Goal: Task Accomplishment & Management: Complete application form

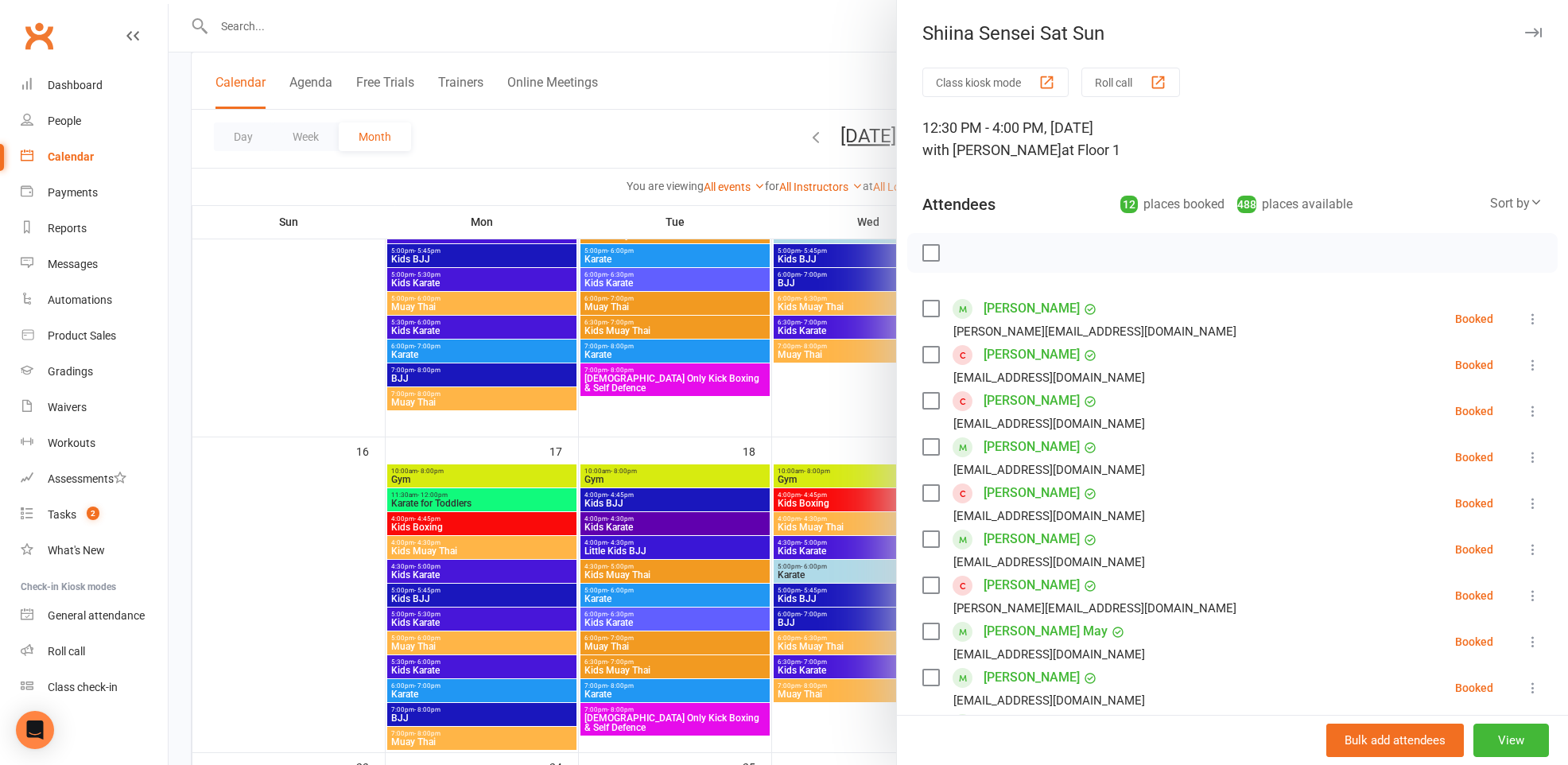
click at [728, 25] on div at bounding box center [868, 382] width 1400 height 765
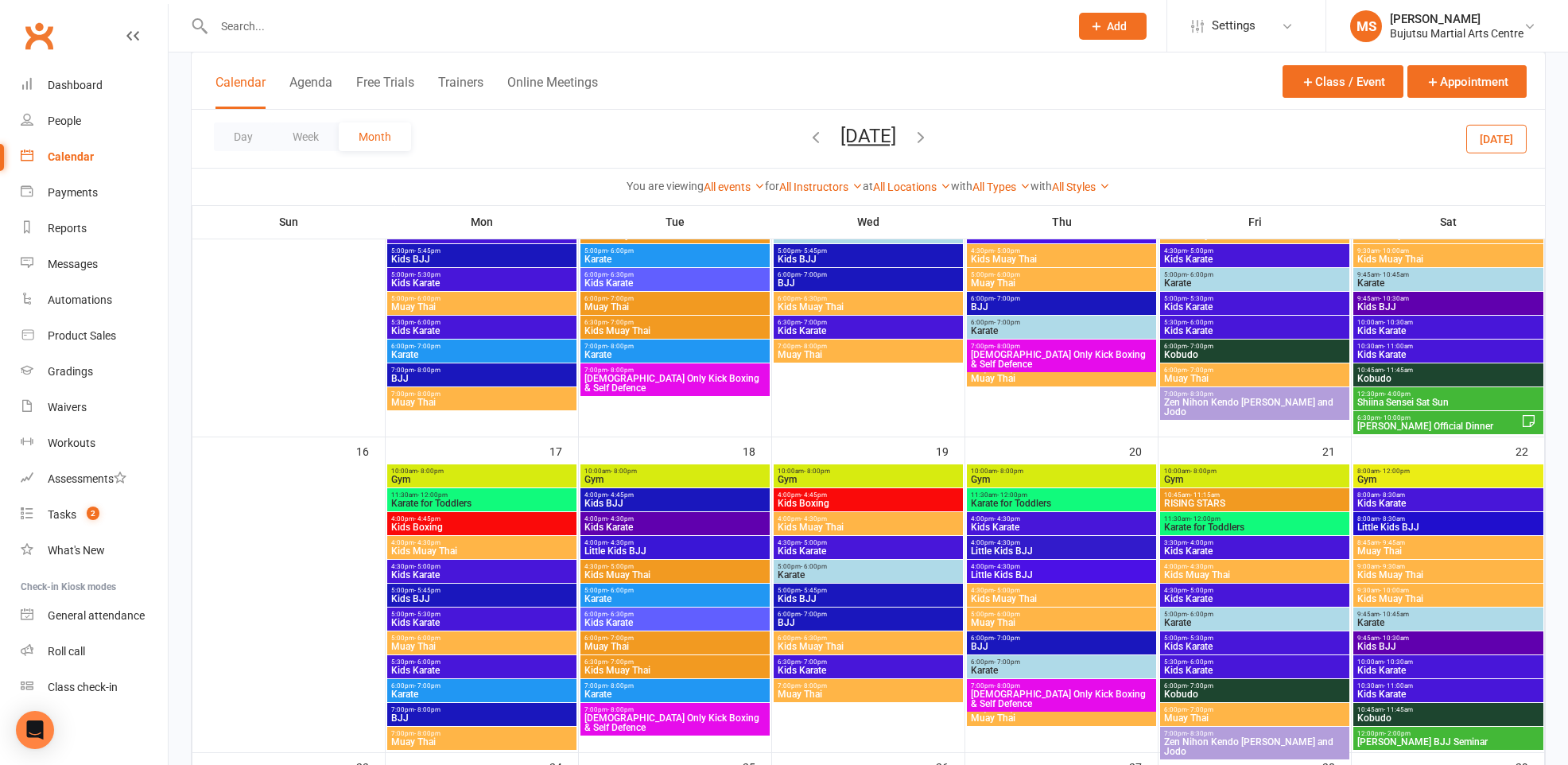
click at [64, 120] on div "People" at bounding box center [64, 120] width 33 height 13
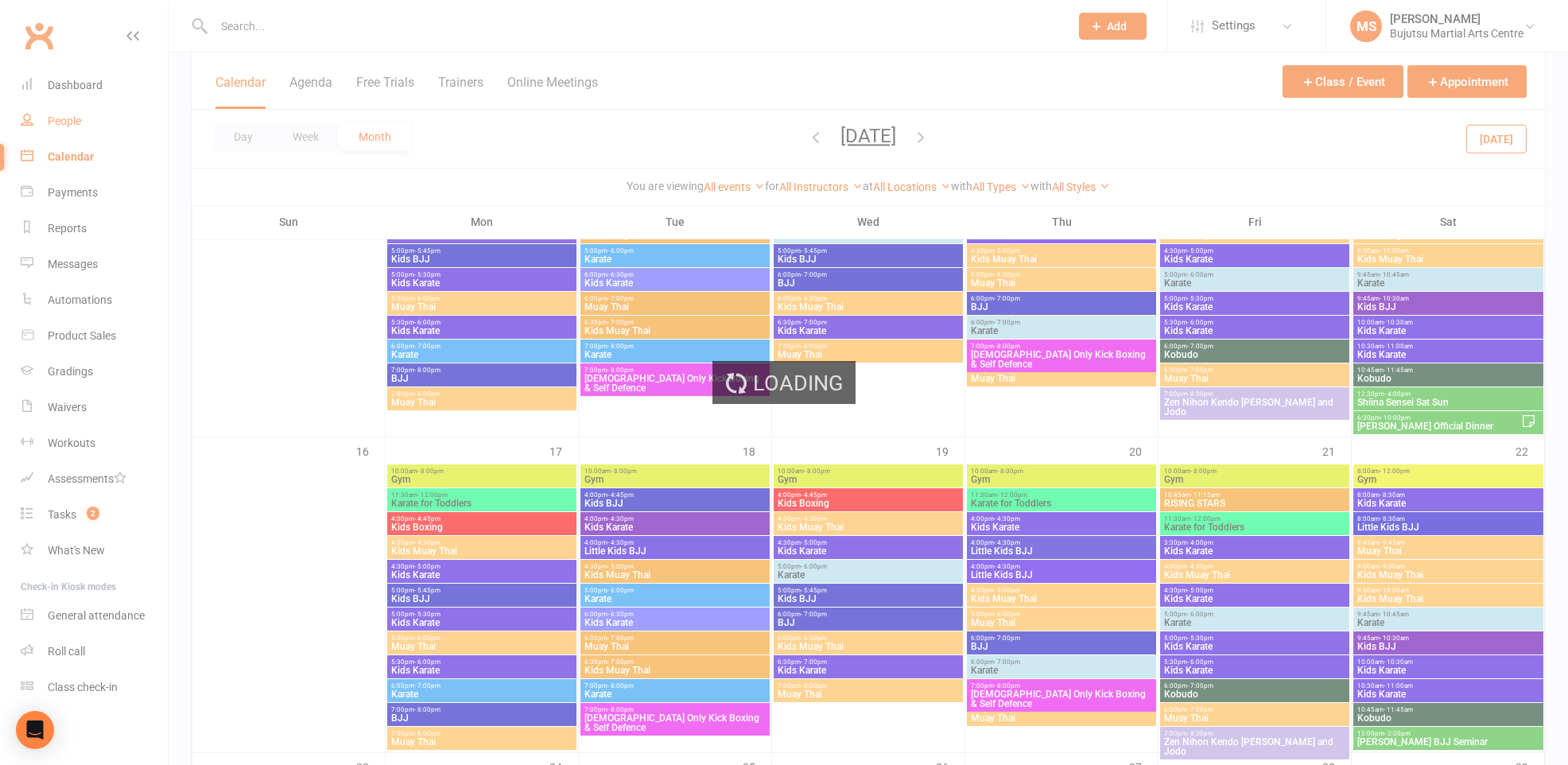
click at [64, 120] on ui-view "Prospect Member Non-attending contact Class / event Appointment Grading event T…" at bounding box center [784, 270] width 1568 height 2276
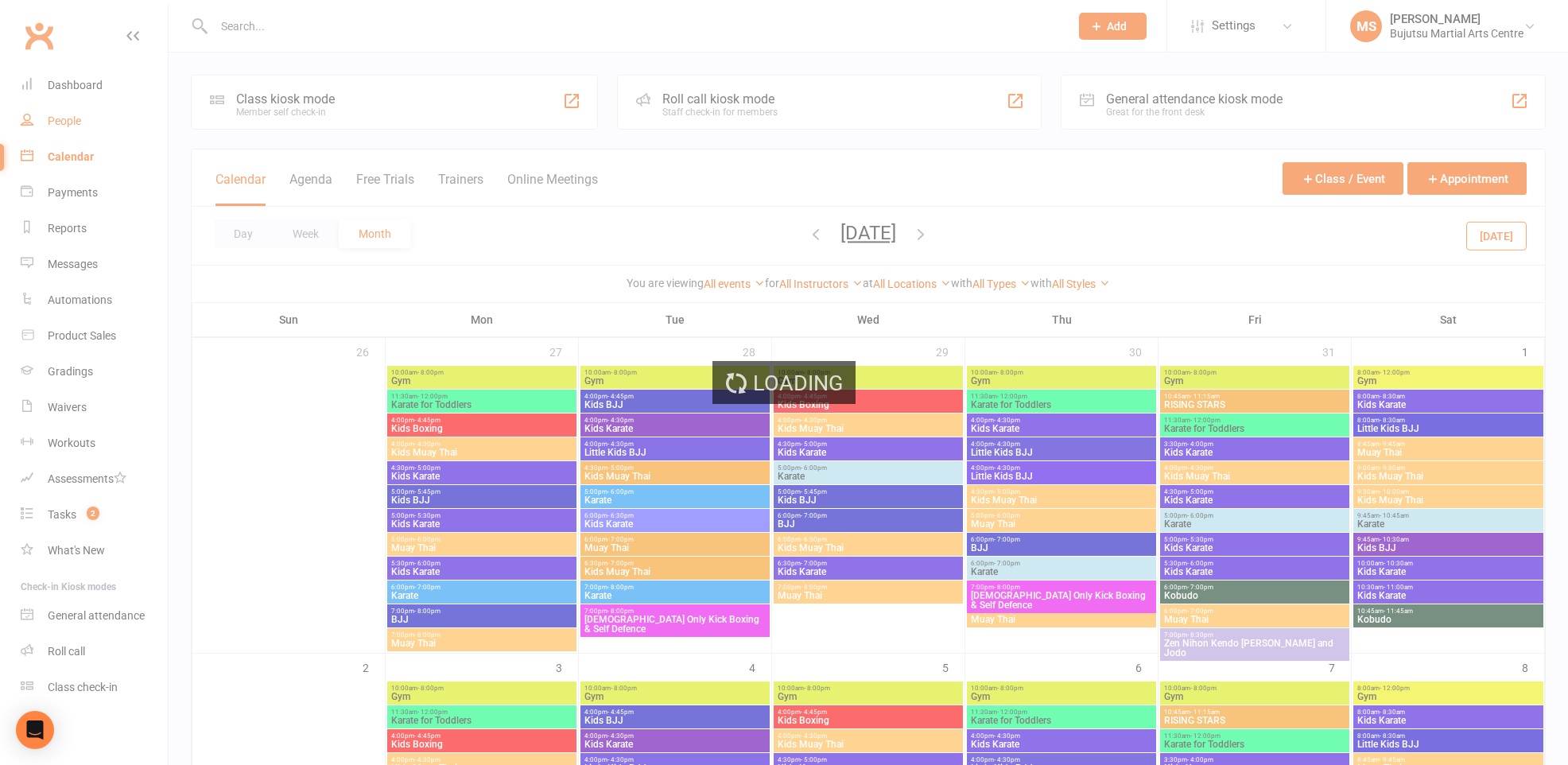
select select "100"
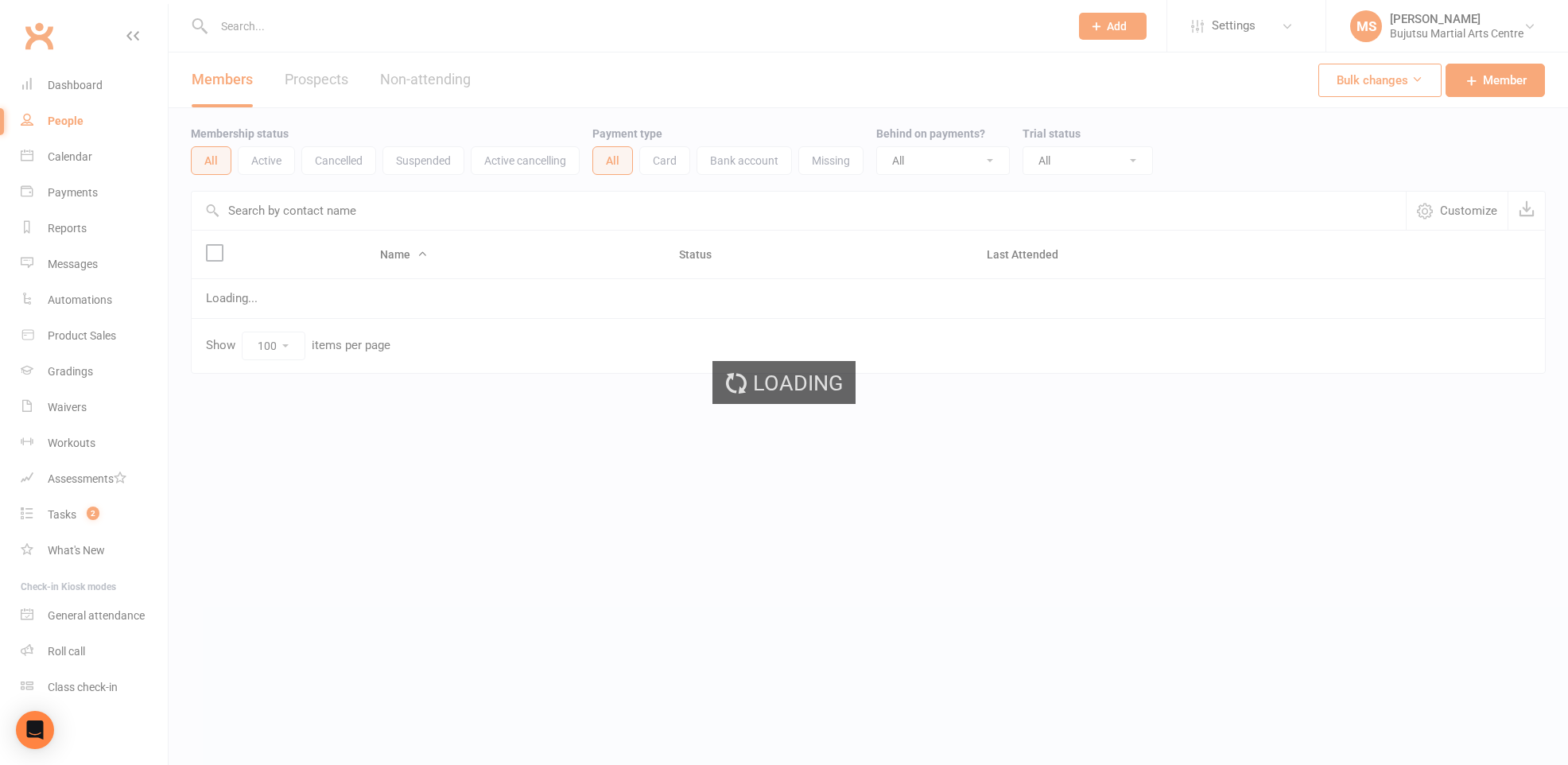
click at [79, 229] on ui-view "Prospect Member Non-attending contact Class / event Appointment Grading event T…" at bounding box center [784, 220] width 1568 height 432
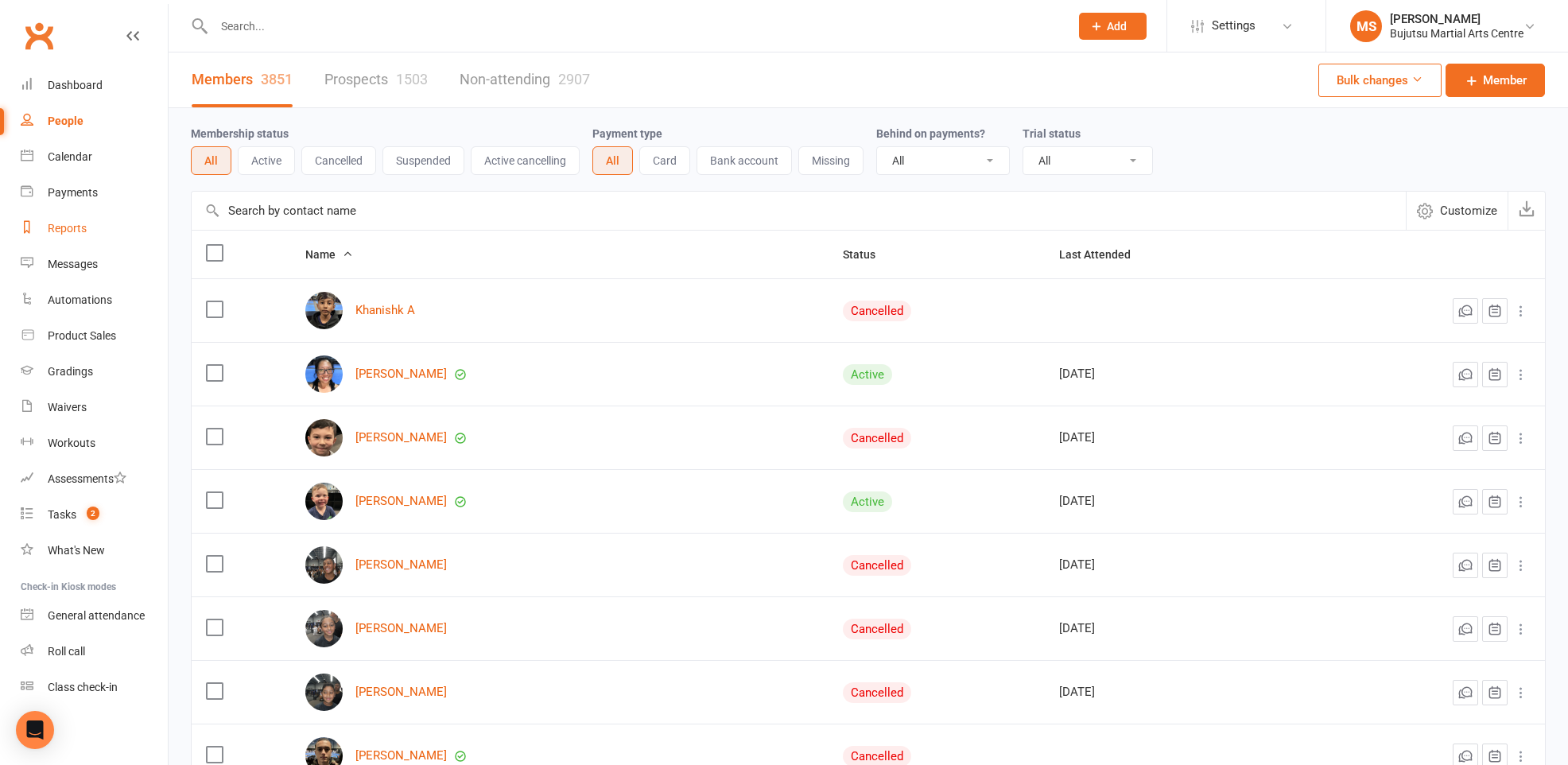
click at [78, 229] on div "Reports" at bounding box center [67, 228] width 39 height 13
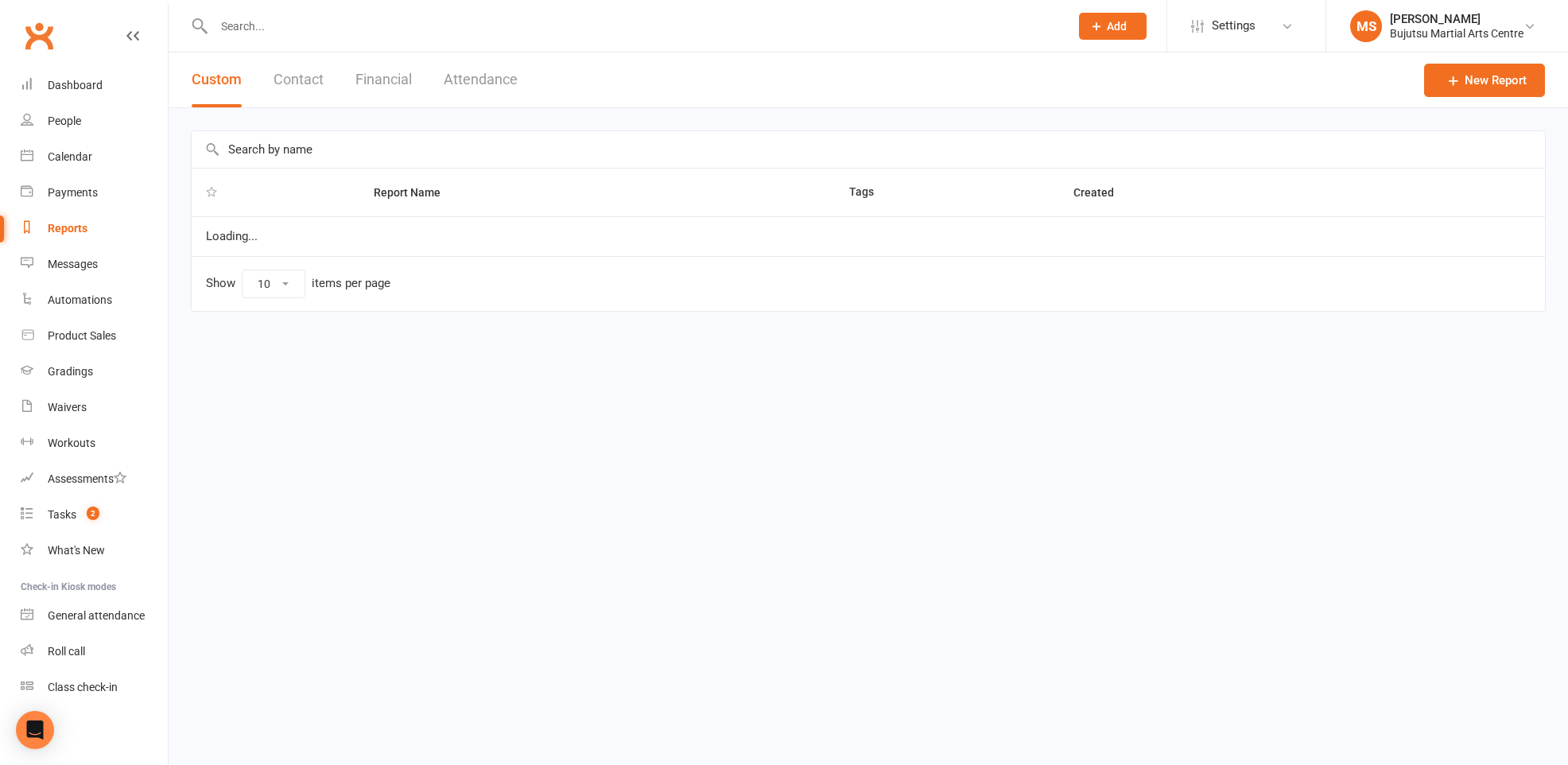
select select "100"
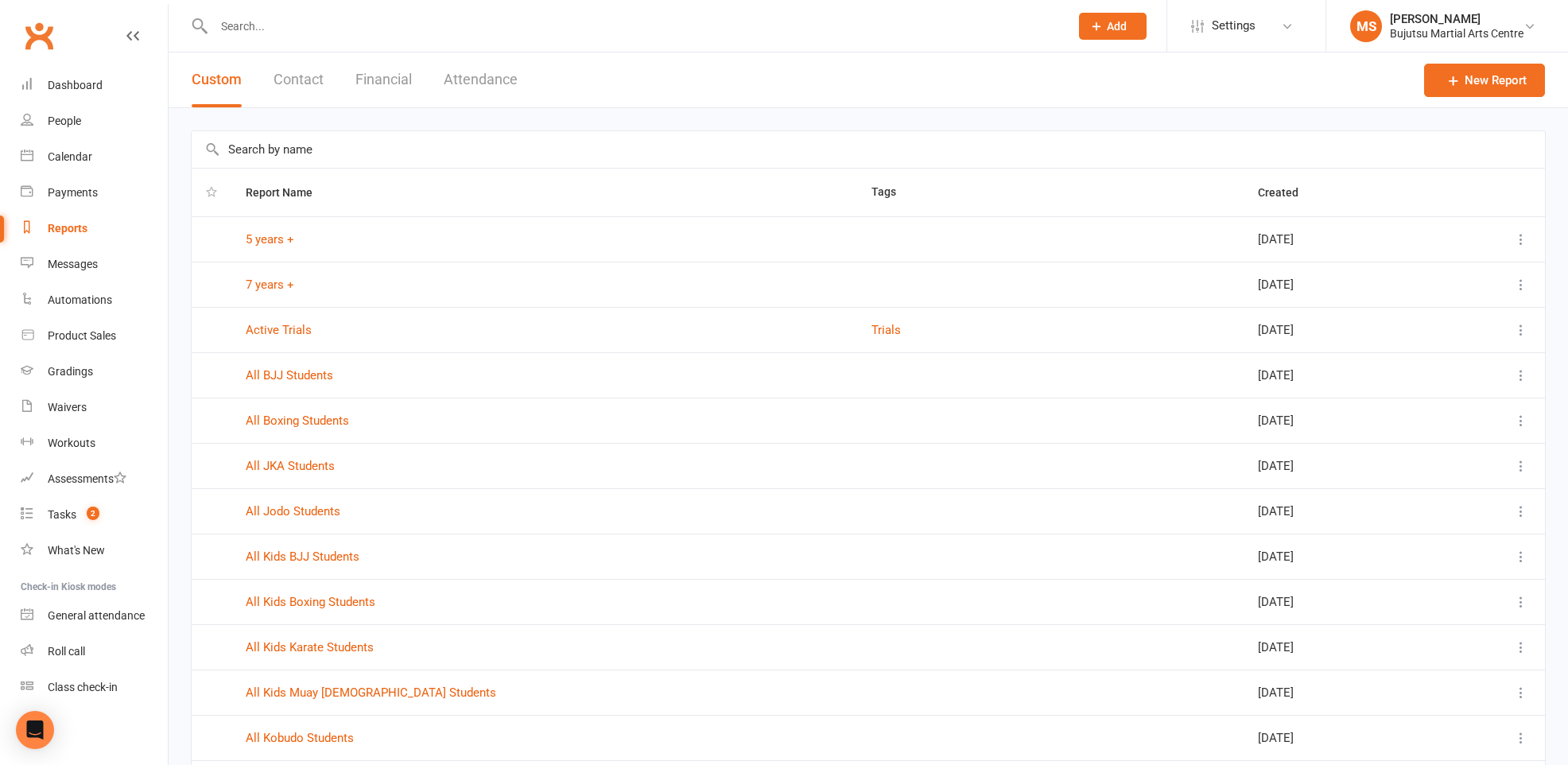
click at [524, 78] on div "Custom Contact Financial Attendance" at bounding box center [355, 79] width 372 height 55
click at [496, 79] on button "Attendance" at bounding box center [480, 79] width 74 height 55
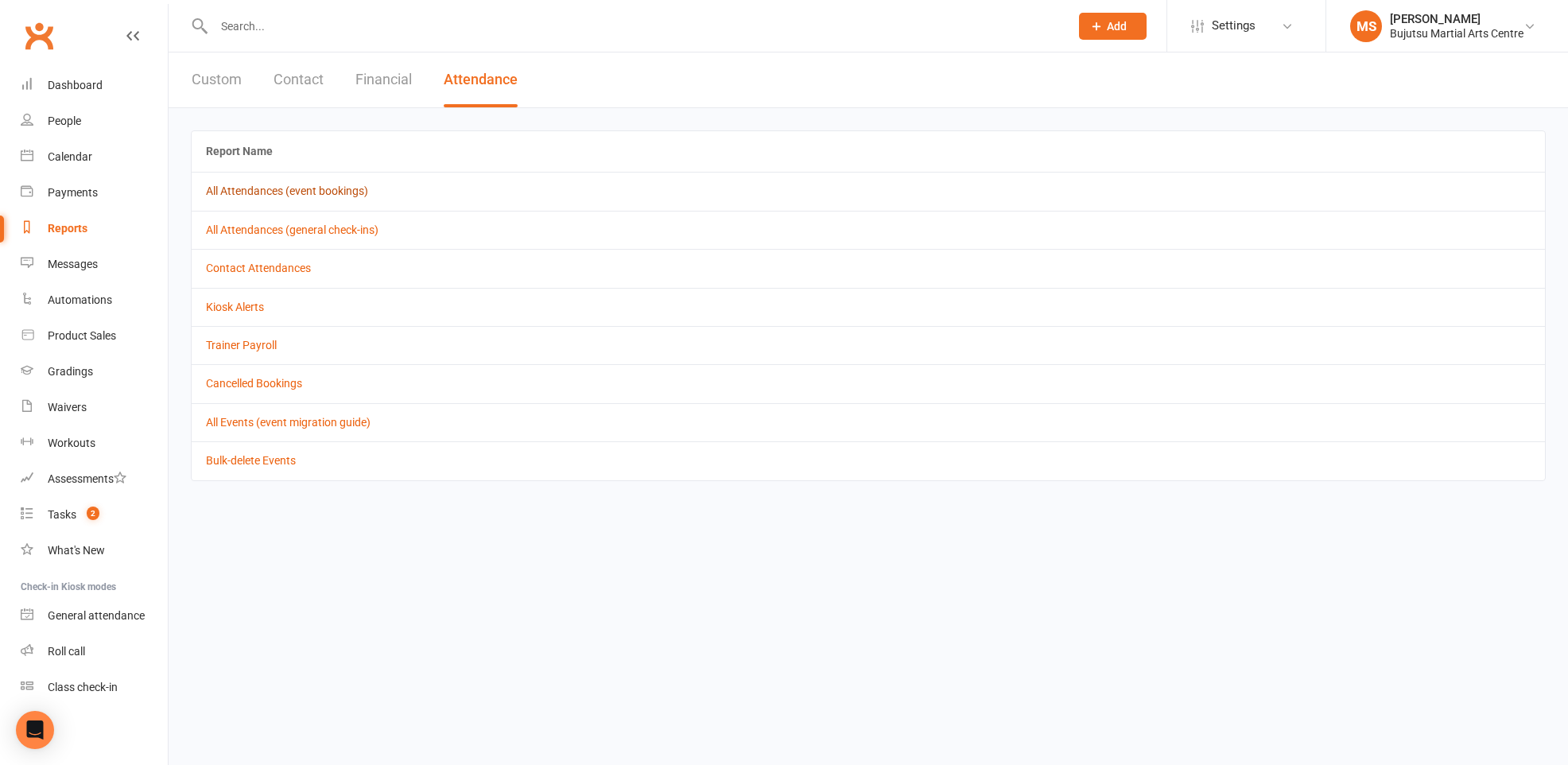
click at [333, 193] on link "All Attendances (event bookings)" at bounding box center [287, 191] width 162 height 13
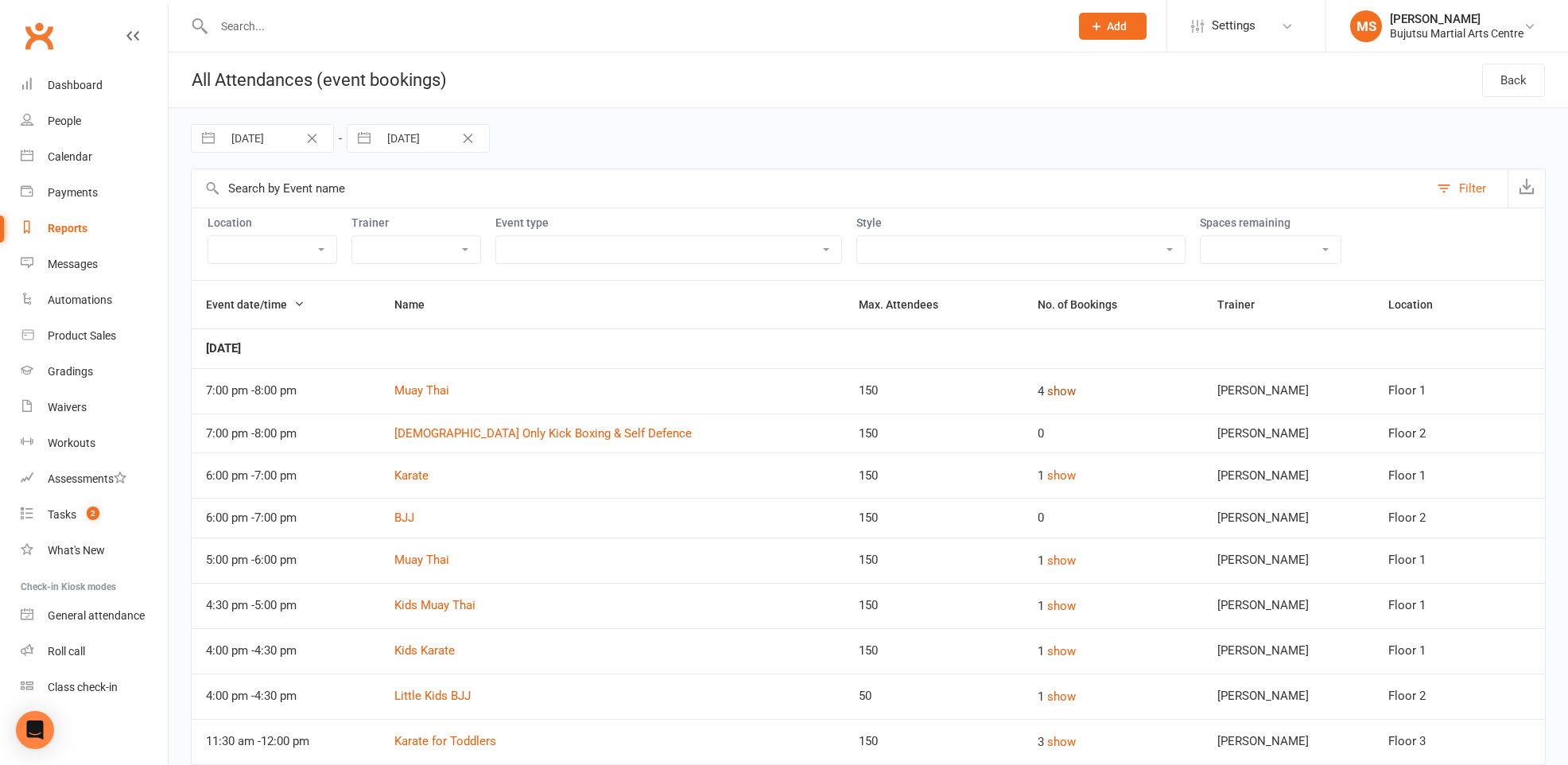
click at [1060, 386] on button "show" at bounding box center [1061, 391] width 29 height 19
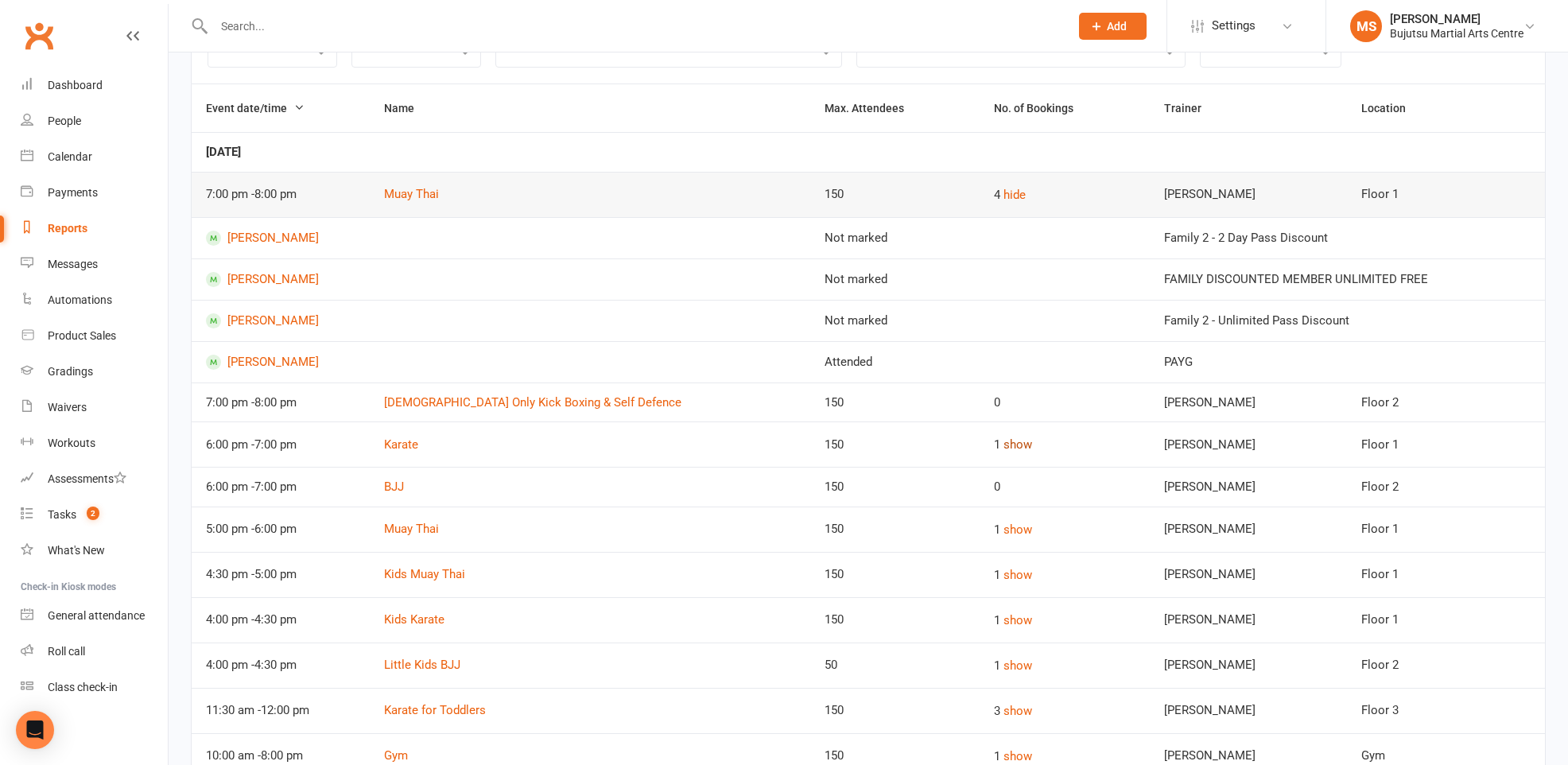
scroll to position [197, 0]
click at [1004, 437] on button "show" at bounding box center [1017, 443] width 29 height 19
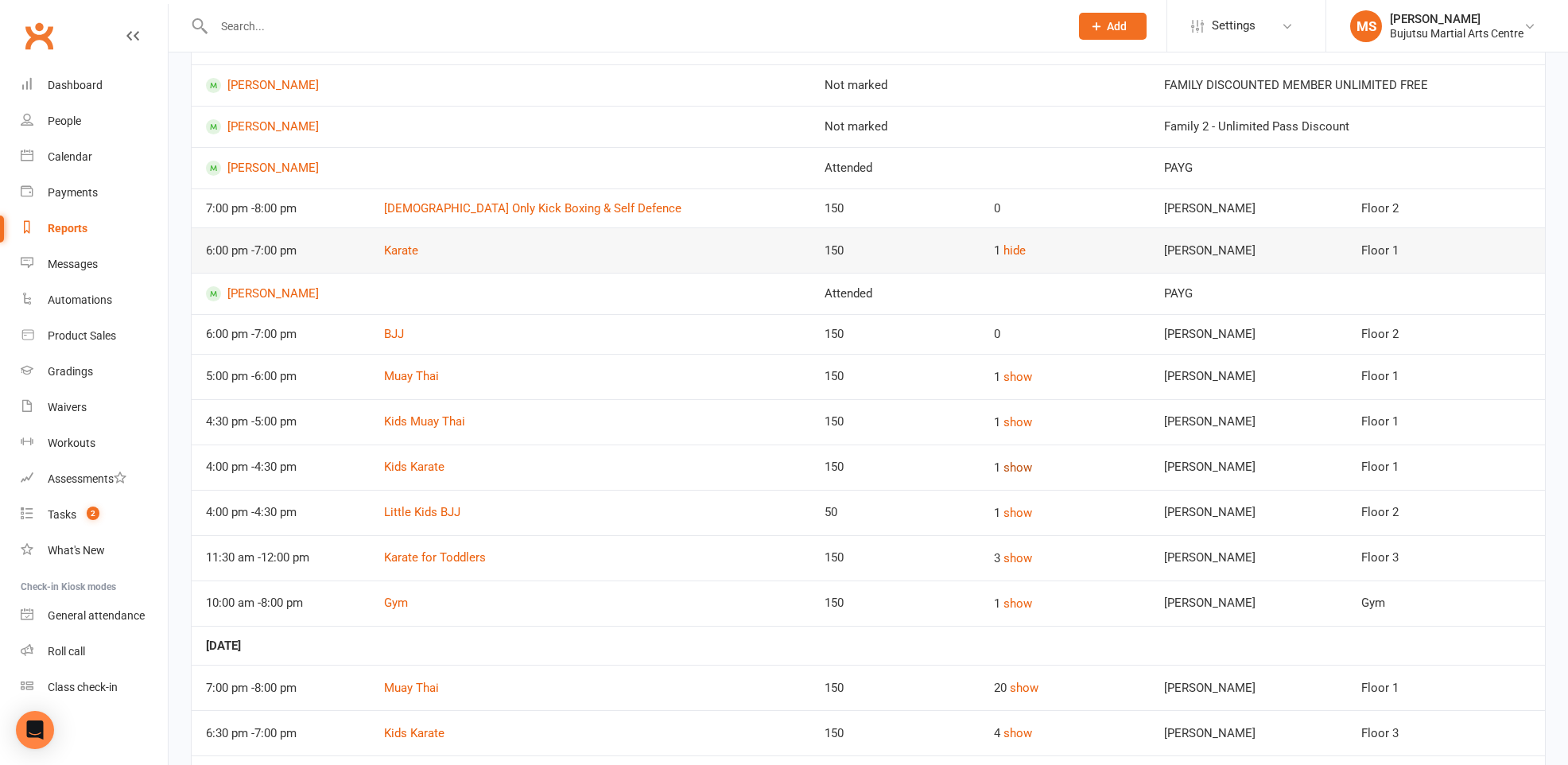
scroll to position [423, 0]
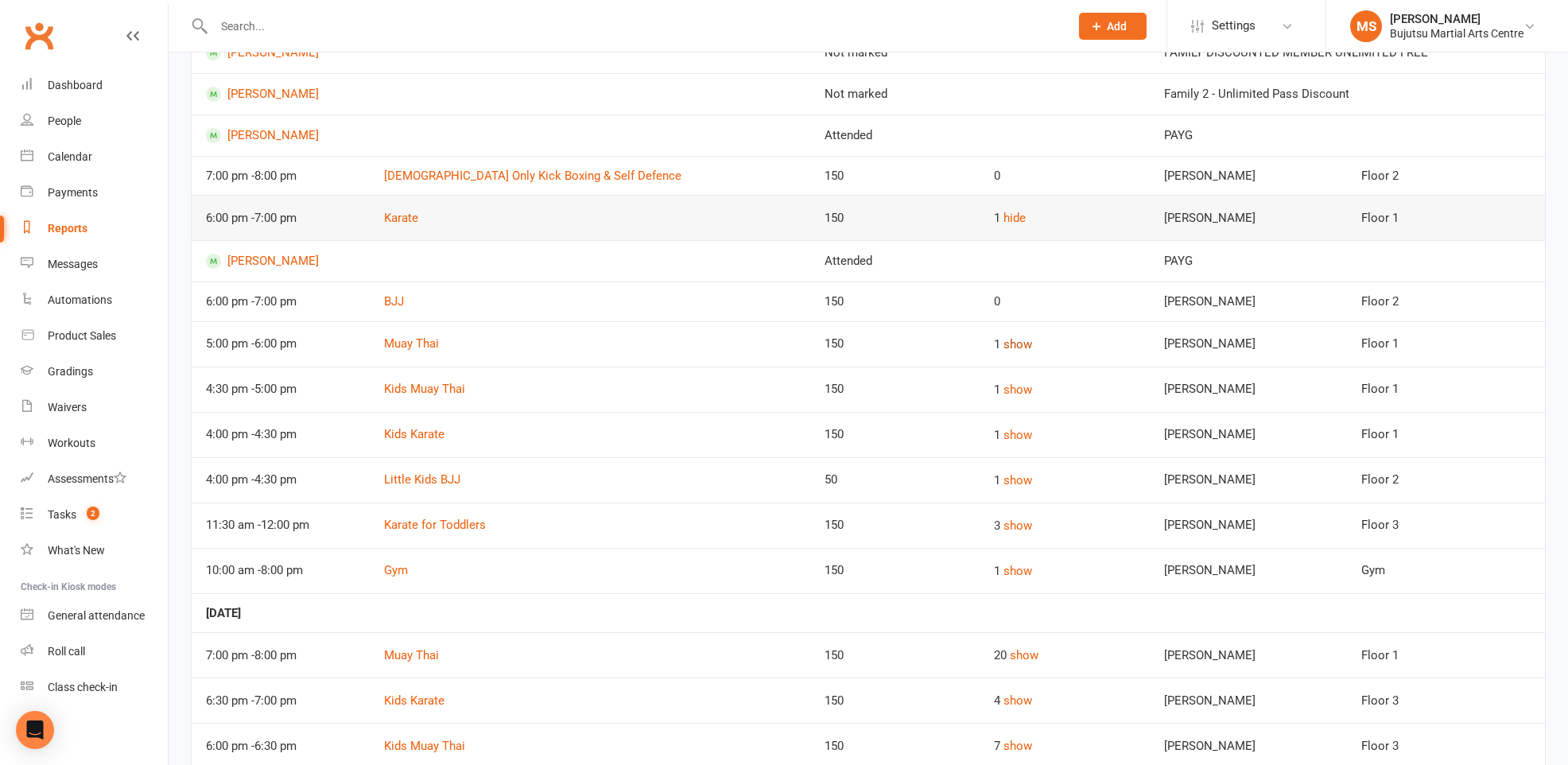
click at [1004, 340] on button "show" at bounding box center [1017, 344] width 29 height 19
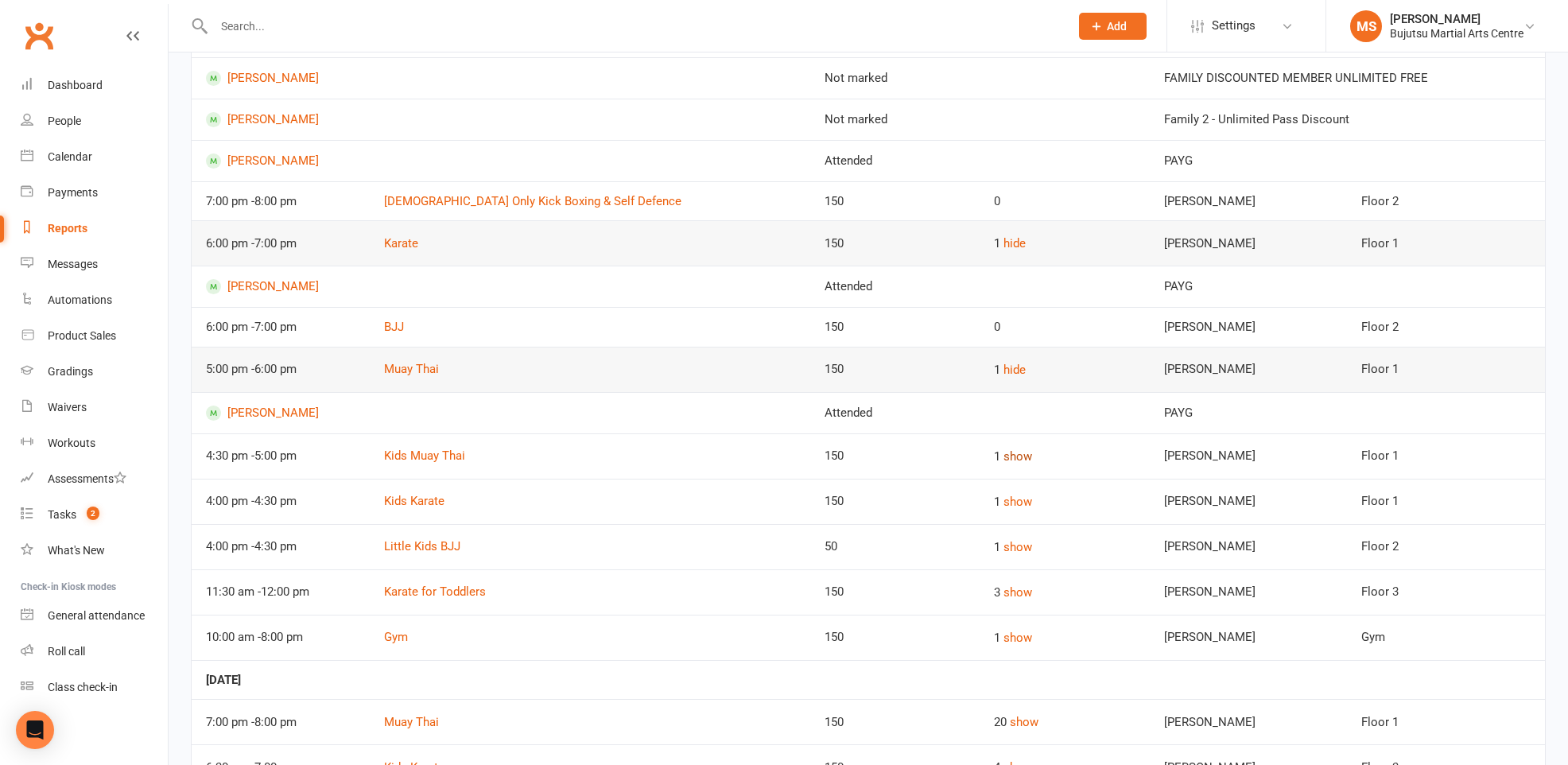
scroll to position [407, 0]
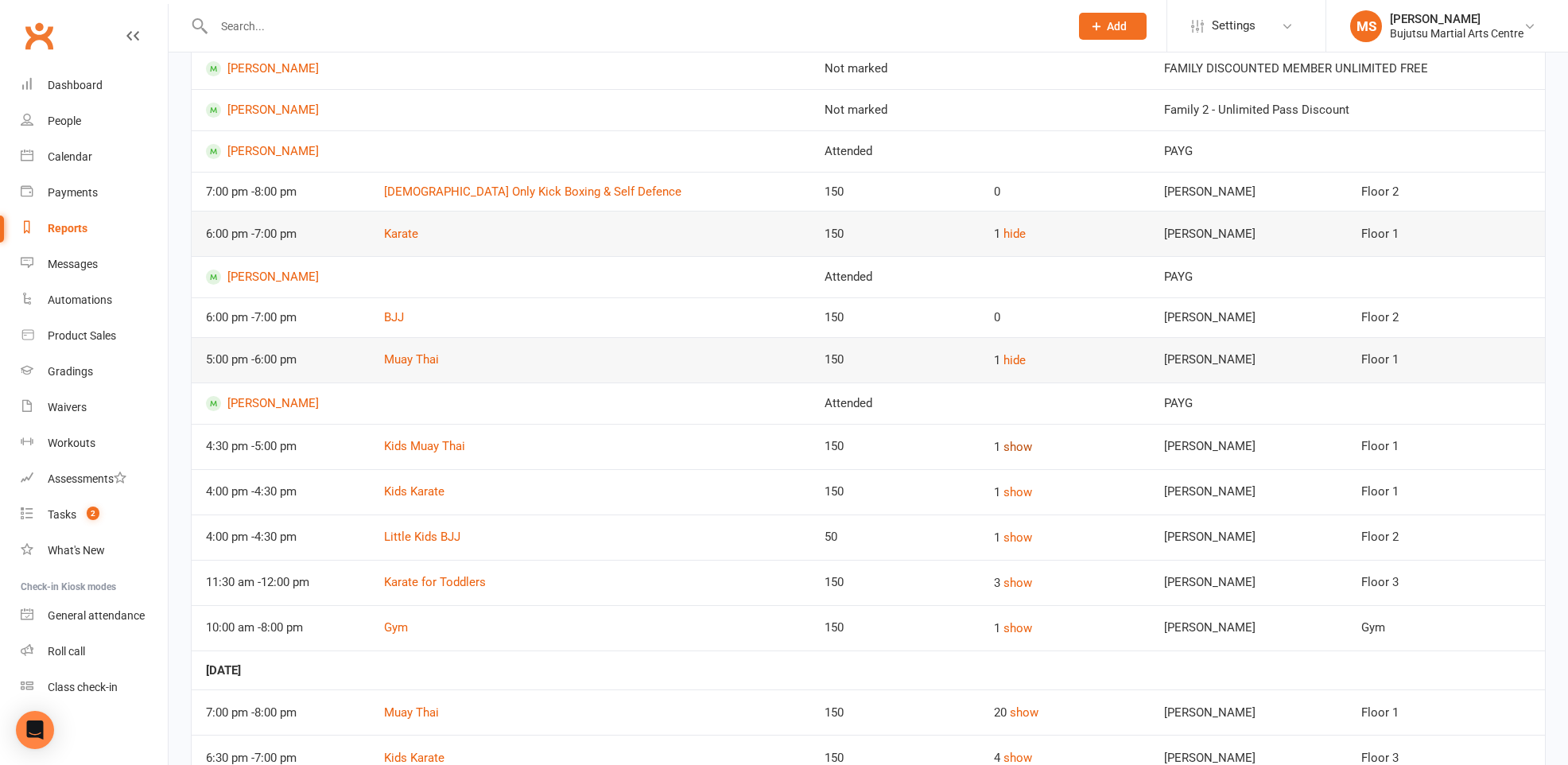
click at [1004, 442] on button "show" at bounding box center [1017, 447] width 29 height 19
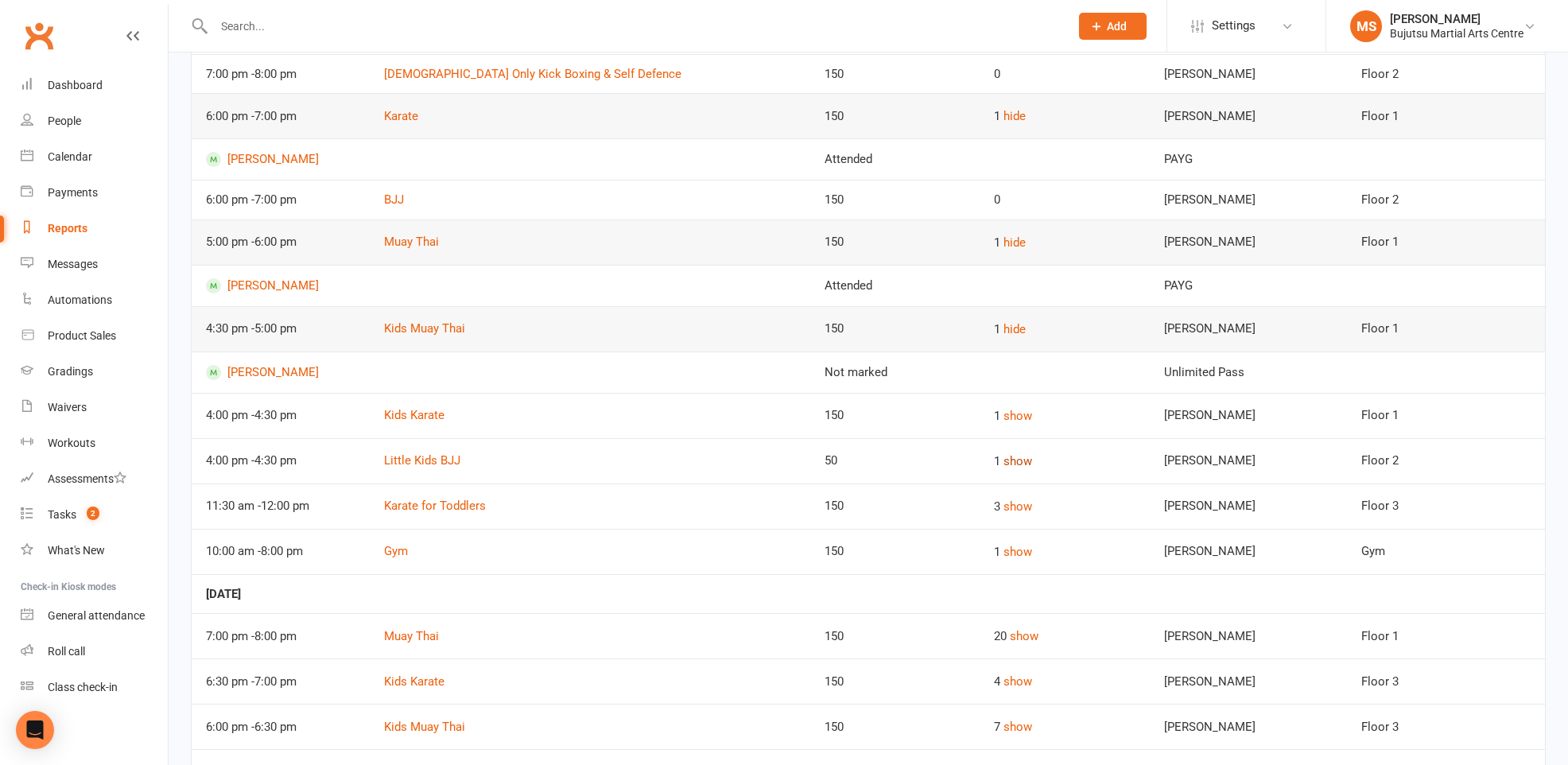
scroll to position [529, 0]
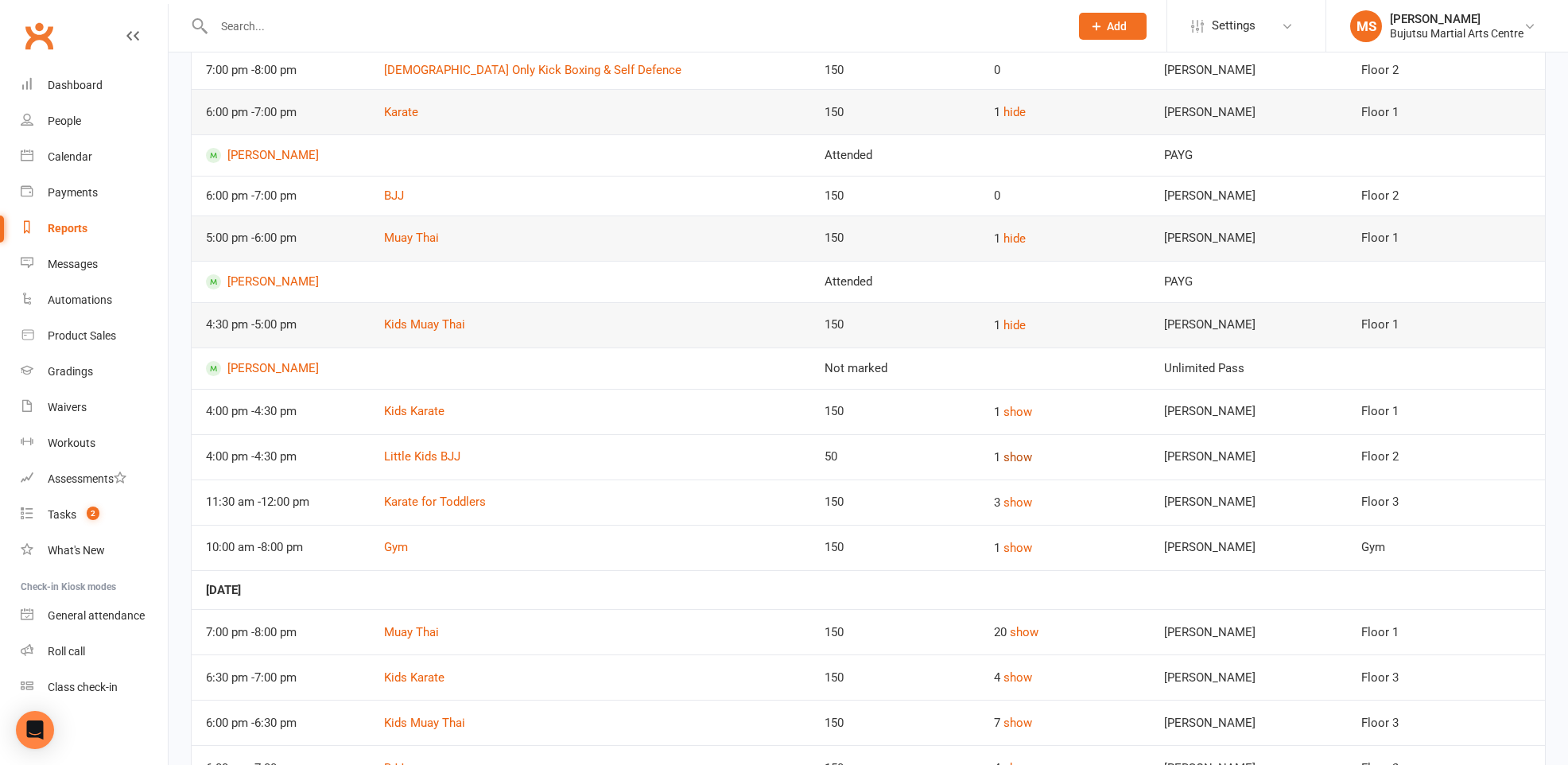
click at [1004, 456] on button "show" at bounding box center [1017, 457] width 29 height 19
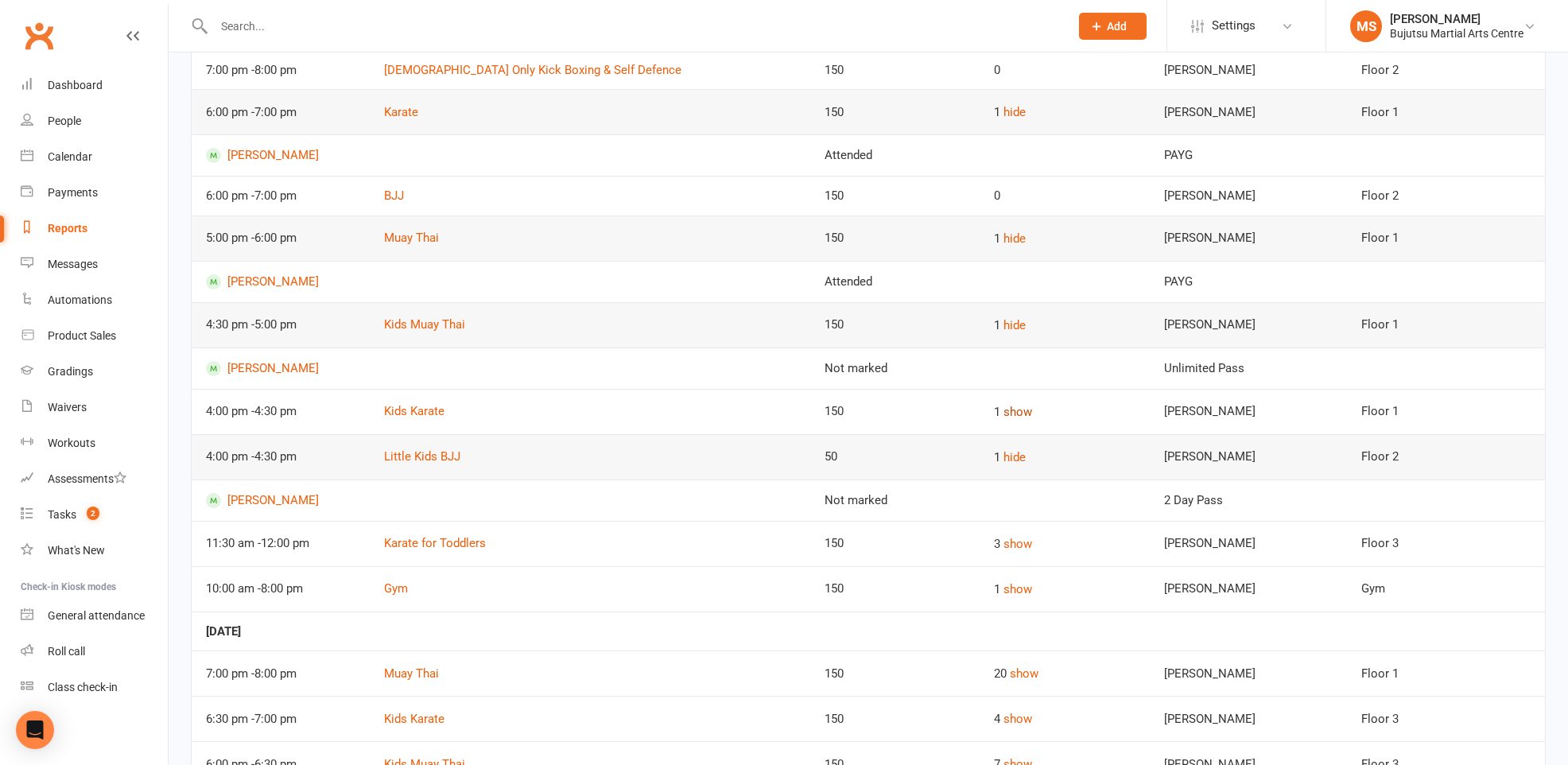
click at [1004, 406] on button "show" at bounding box center [1017, 412] width 29 height 19
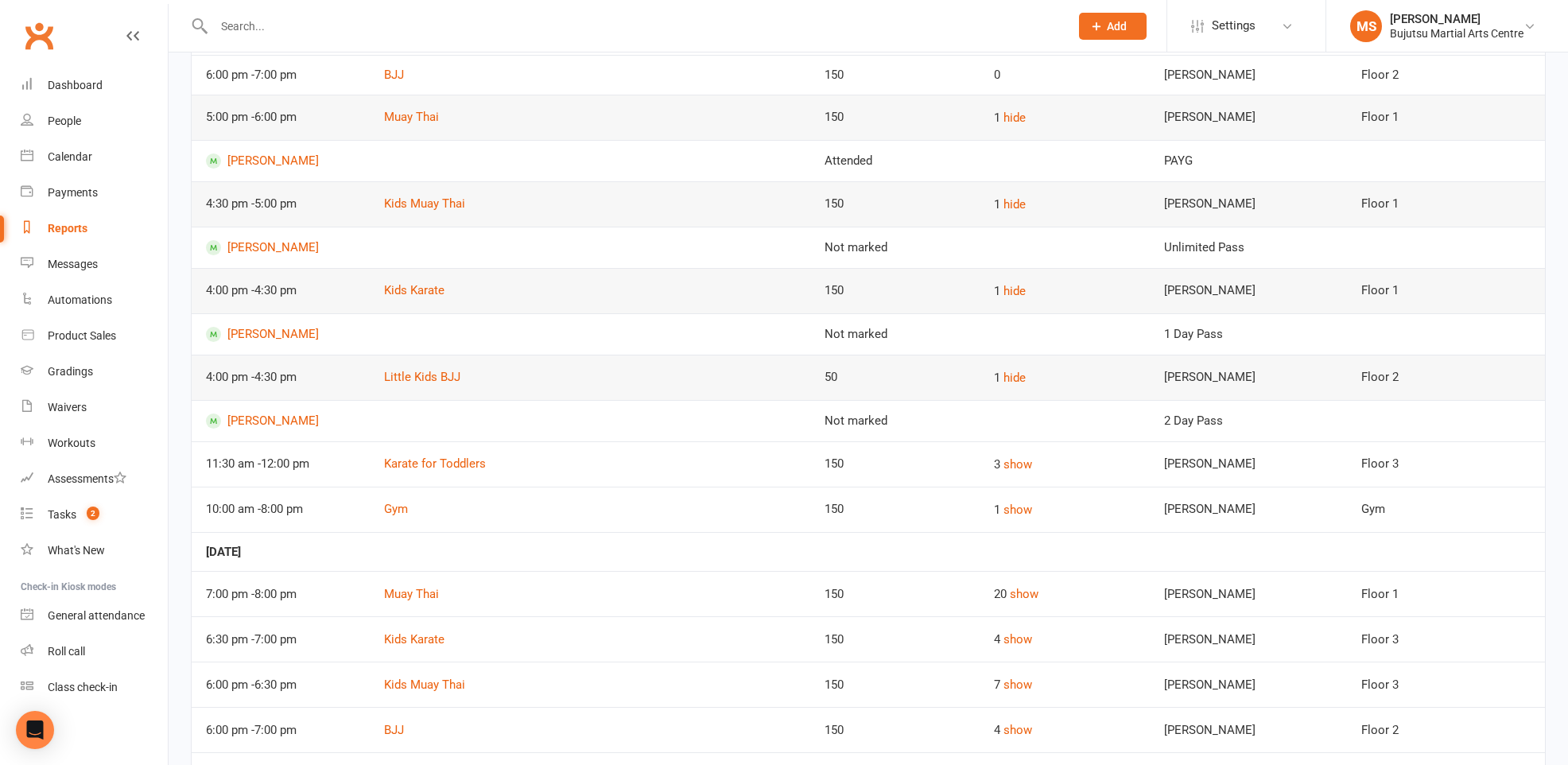
scroll to position [653, 0]
click at [1004, 458] on button "show" at bounding box center [1017, 462] width 29 height 19
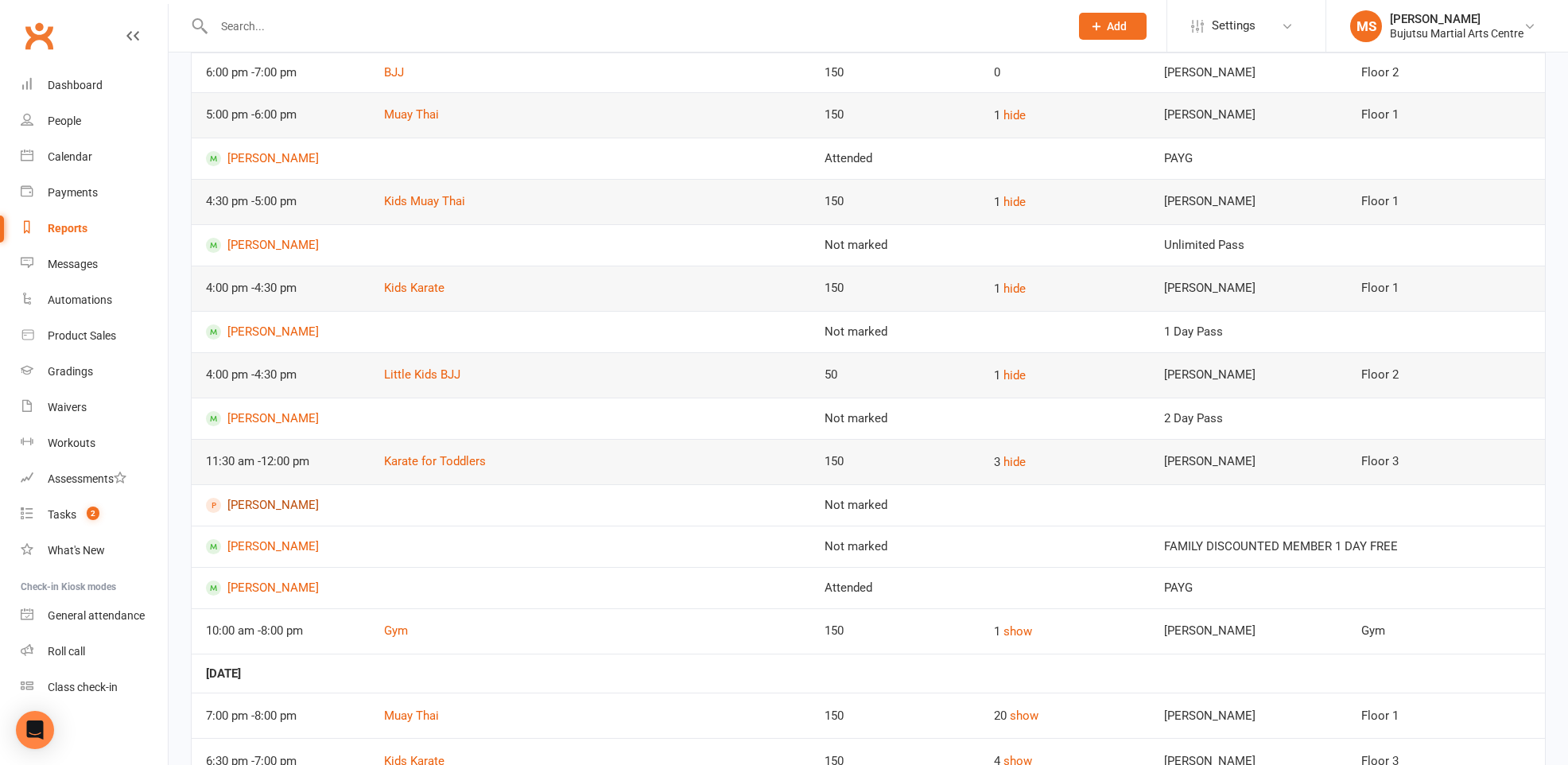
click at [257, 498] on link "[PERSON_NAME]" at bounding box center [500, 504] width 590 height 15
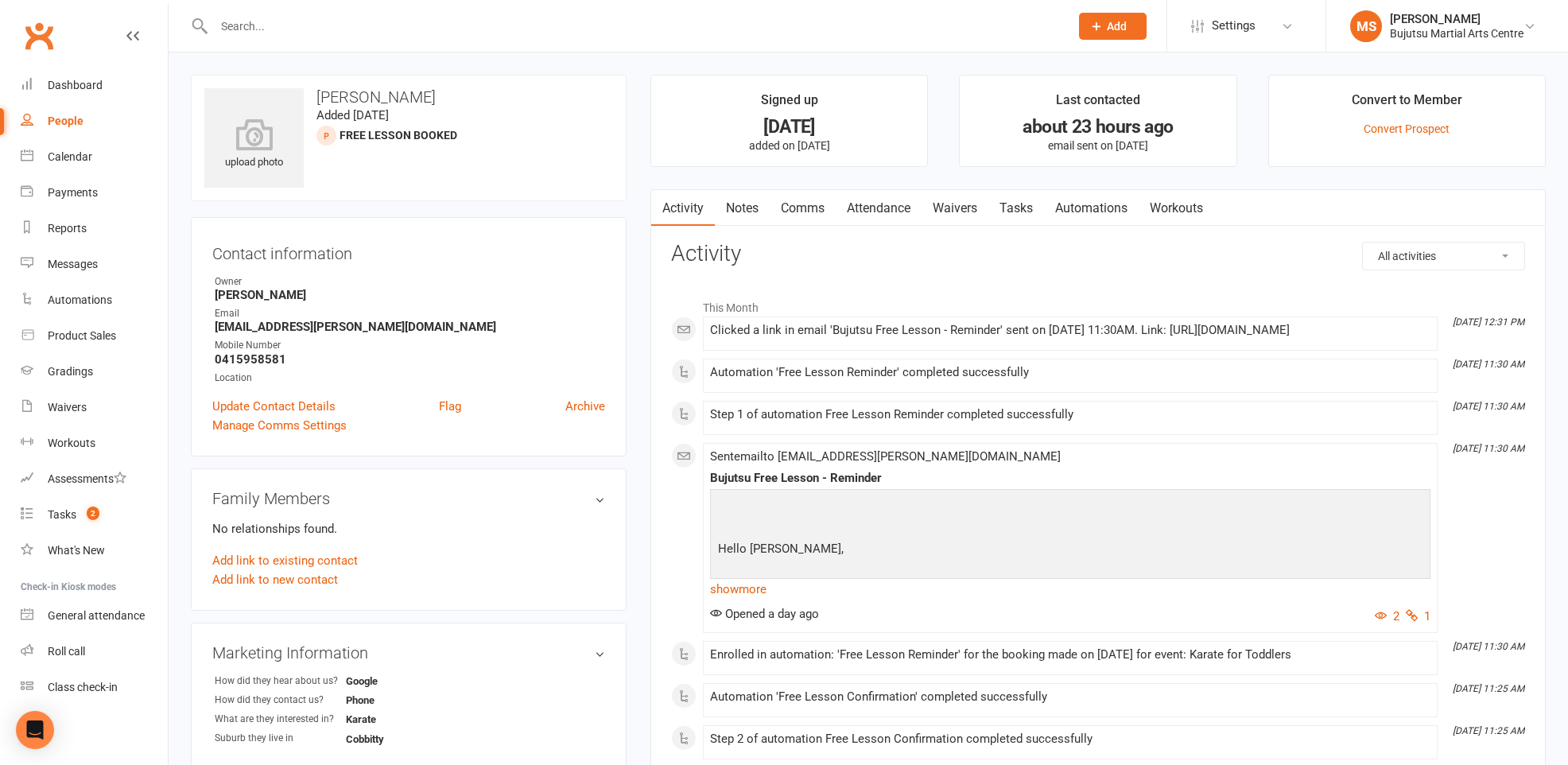
click at [784, 207] on link "Comms" at bounding box center [803, 208] width 66 height 37
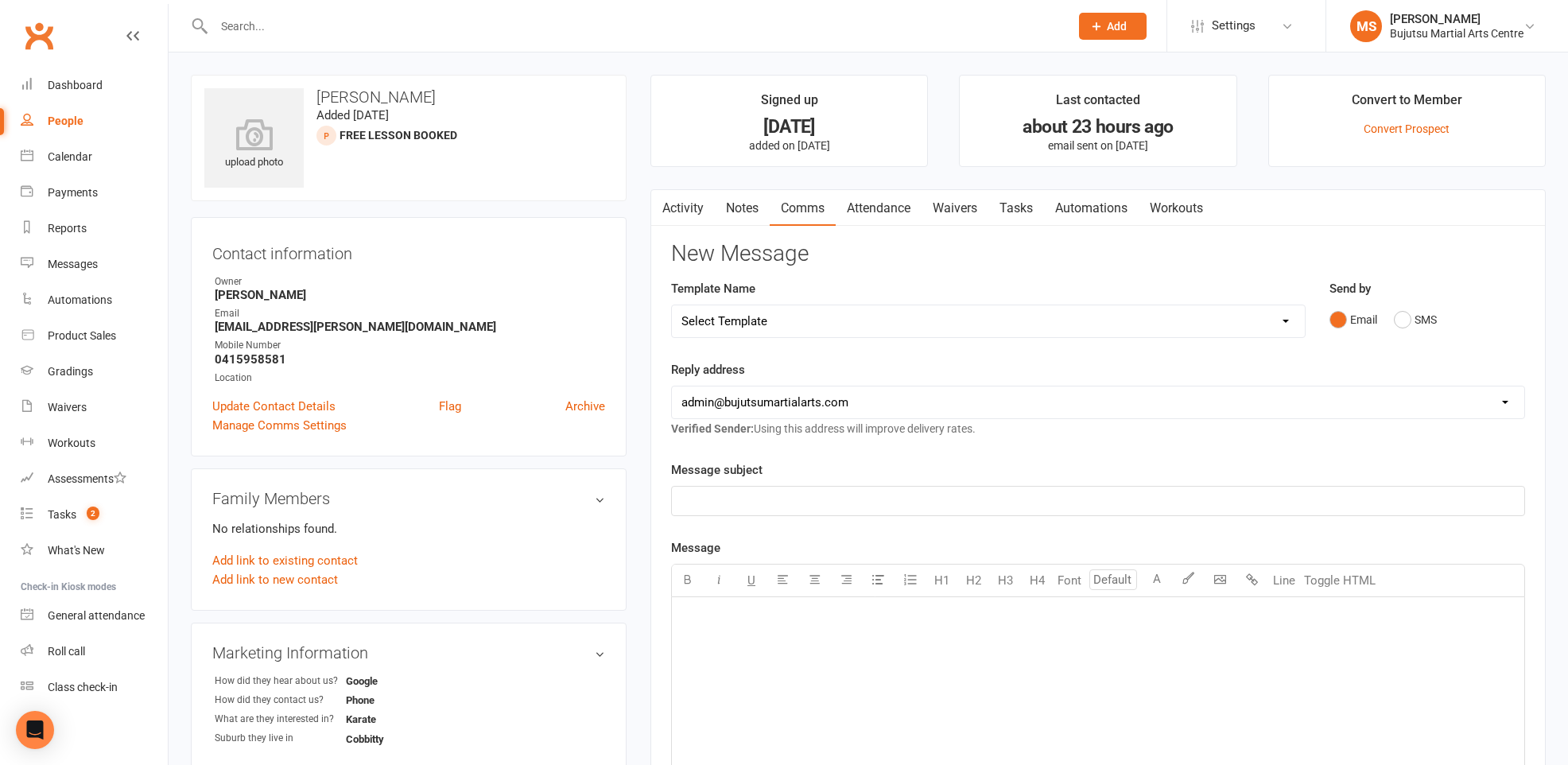
click at [791, 315] on select "Select Template [Email] Buddy Week [Email] Japan Karate Association Grading Adu…" at bounding box center [988, 322] width 633 height 32
select select "12"
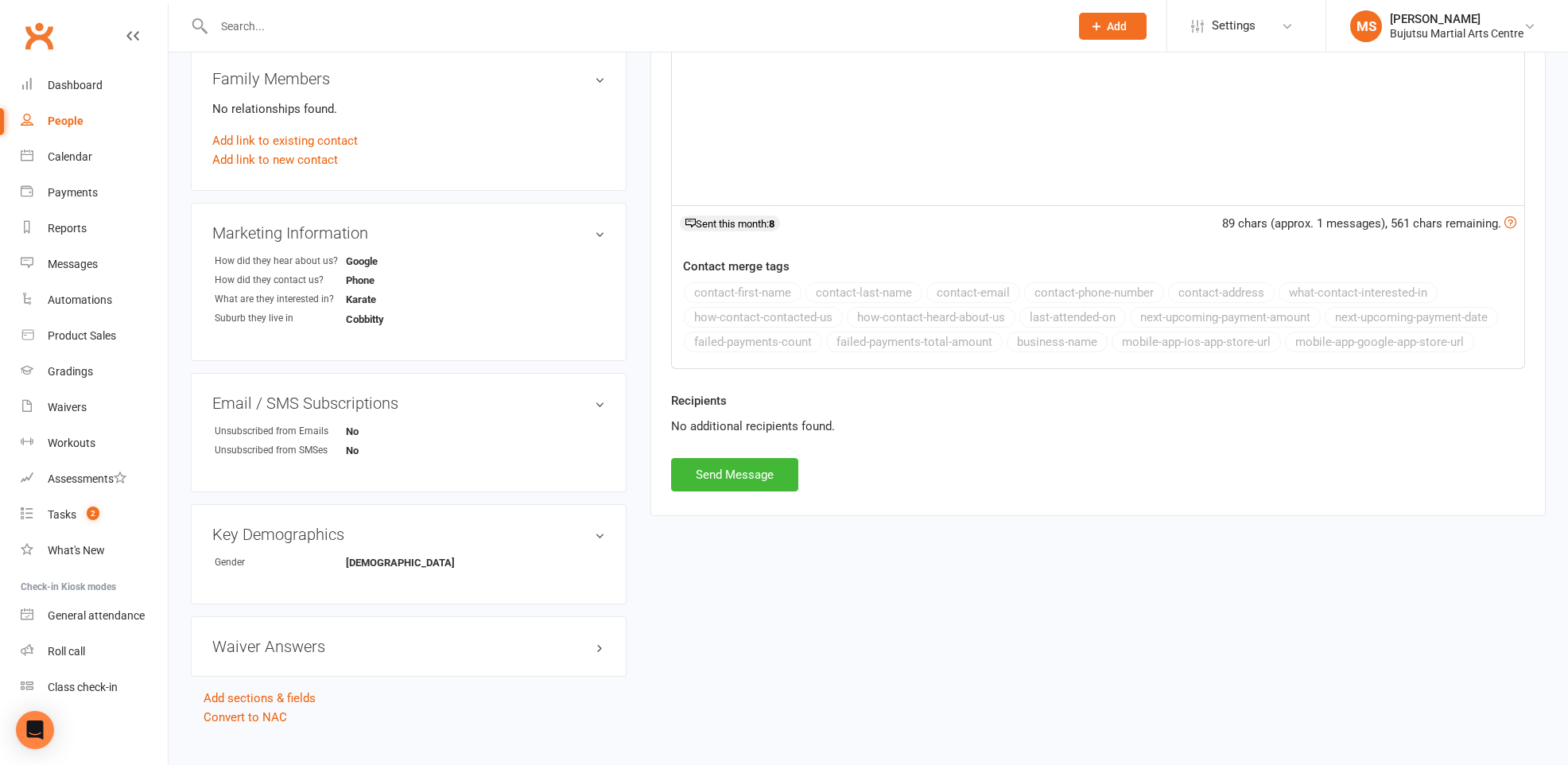
scroll to position [442, 0]
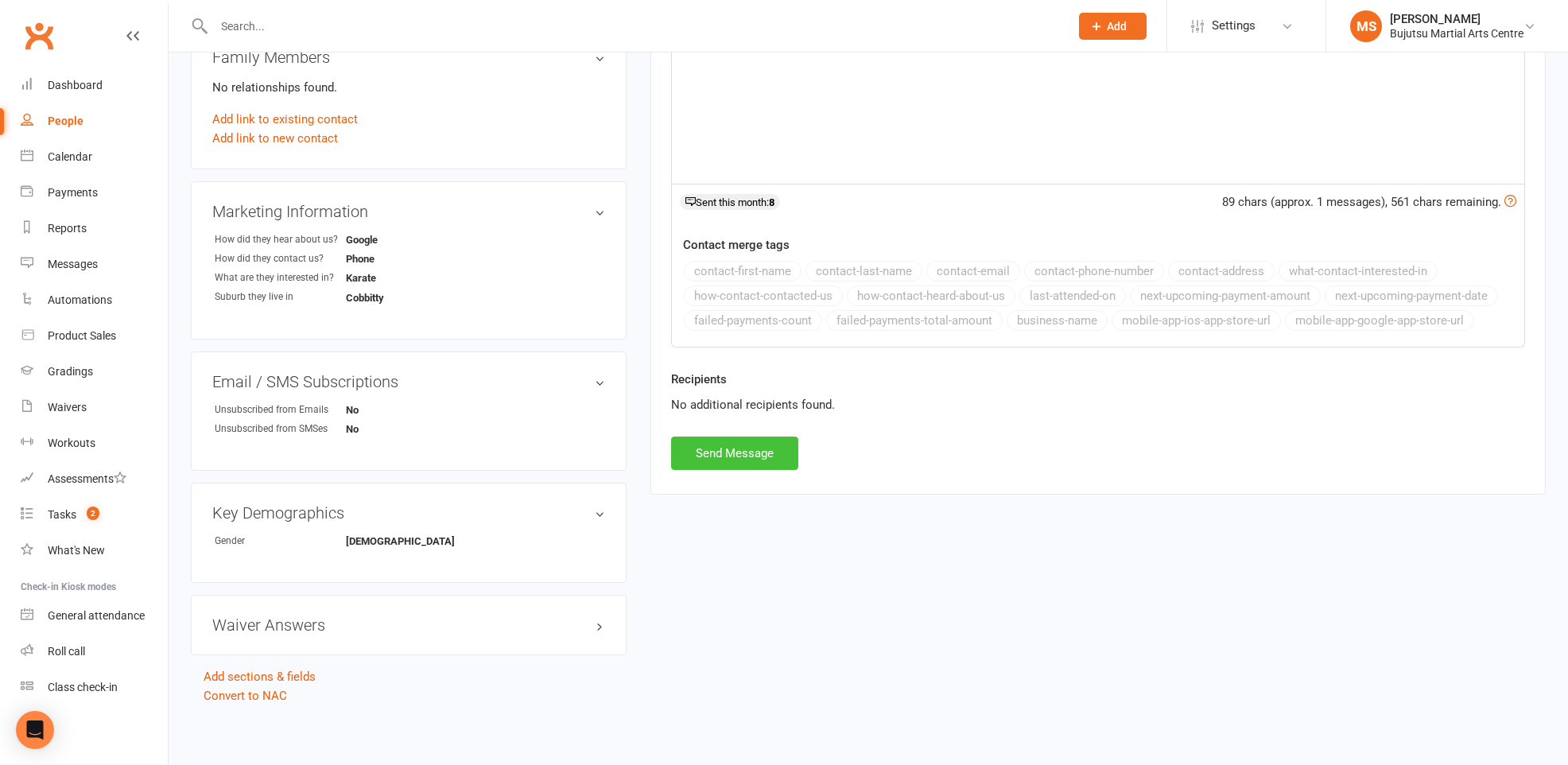
click at [737, 445] on button "Send Message" at bounding box center [734, 453] width 127 height 33
select select
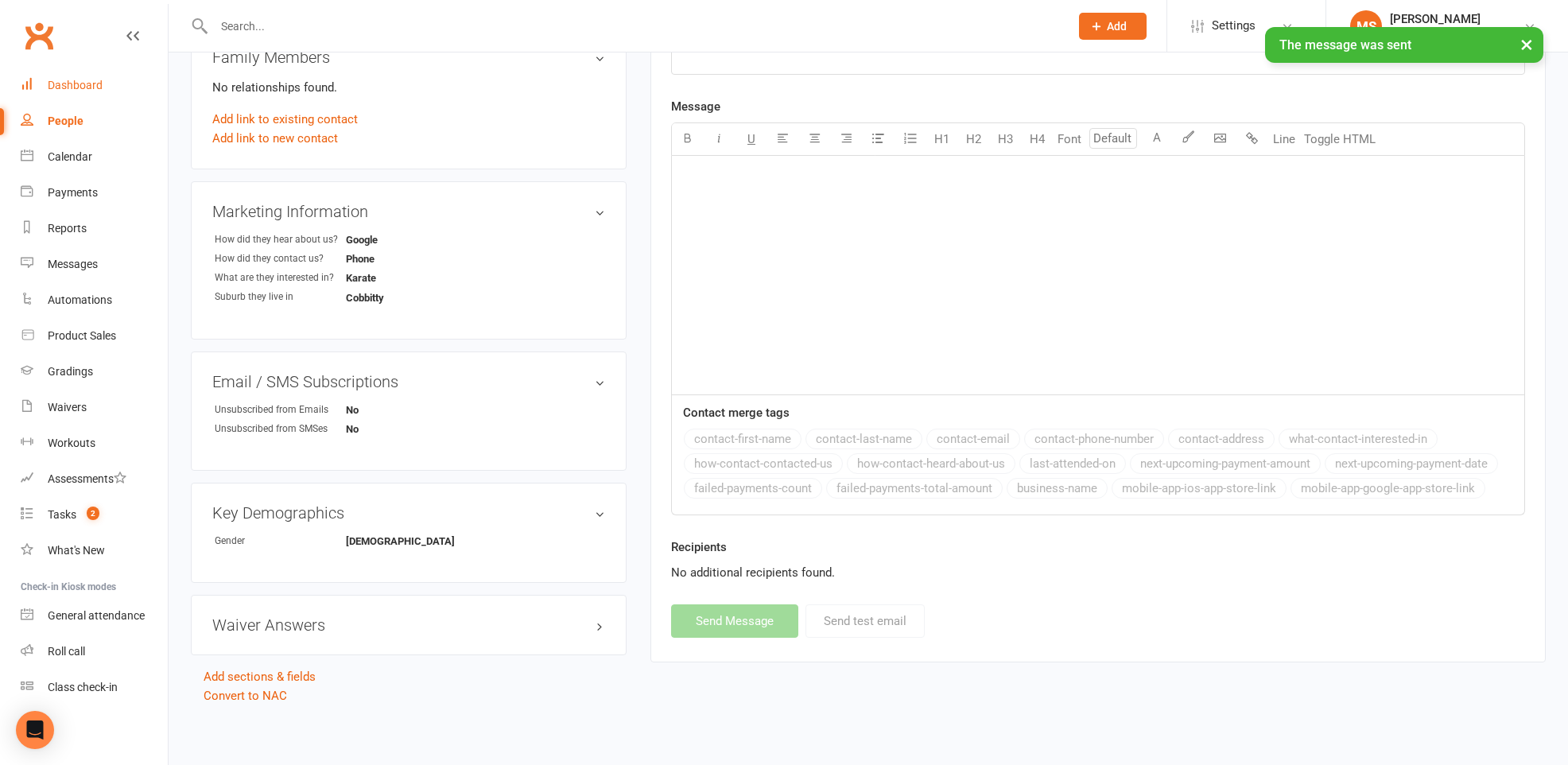
click at [88, 86] on div "Dashboard" at bounding box center [75, 85] width 55 height 13
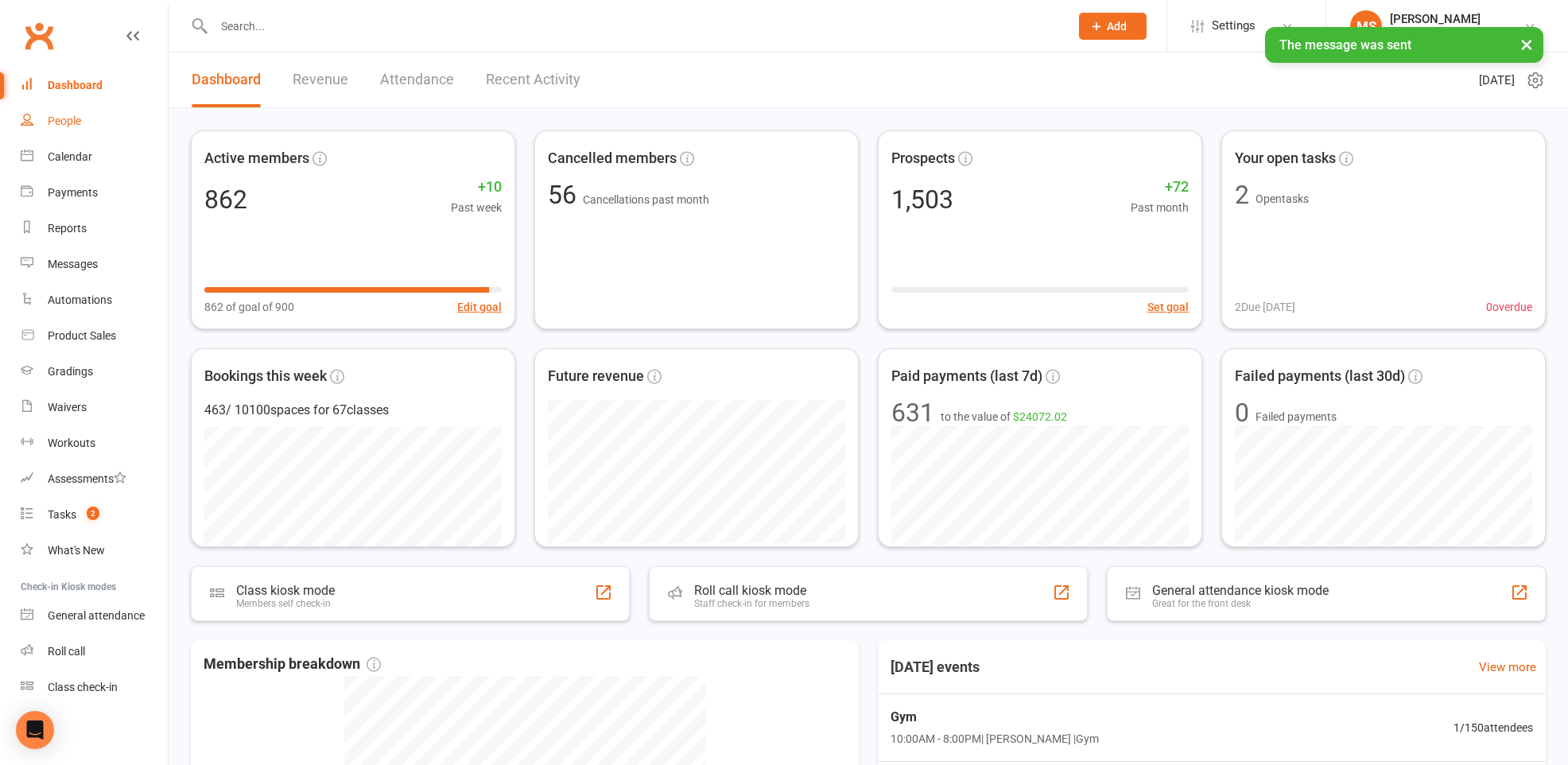
click at [85, 124] on link "People" at bounding box center [94, 121] width 147 height 36
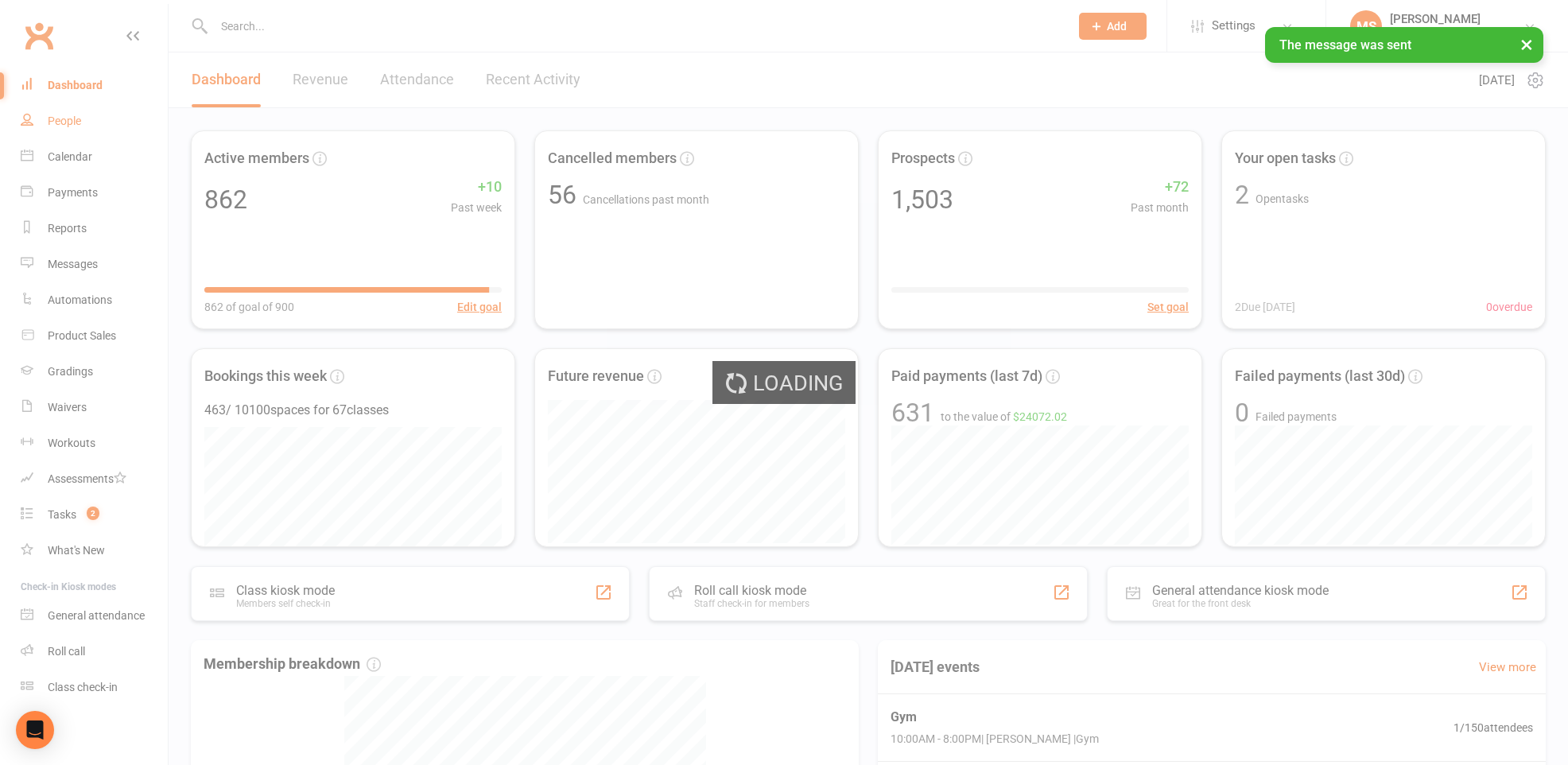
select select "100"
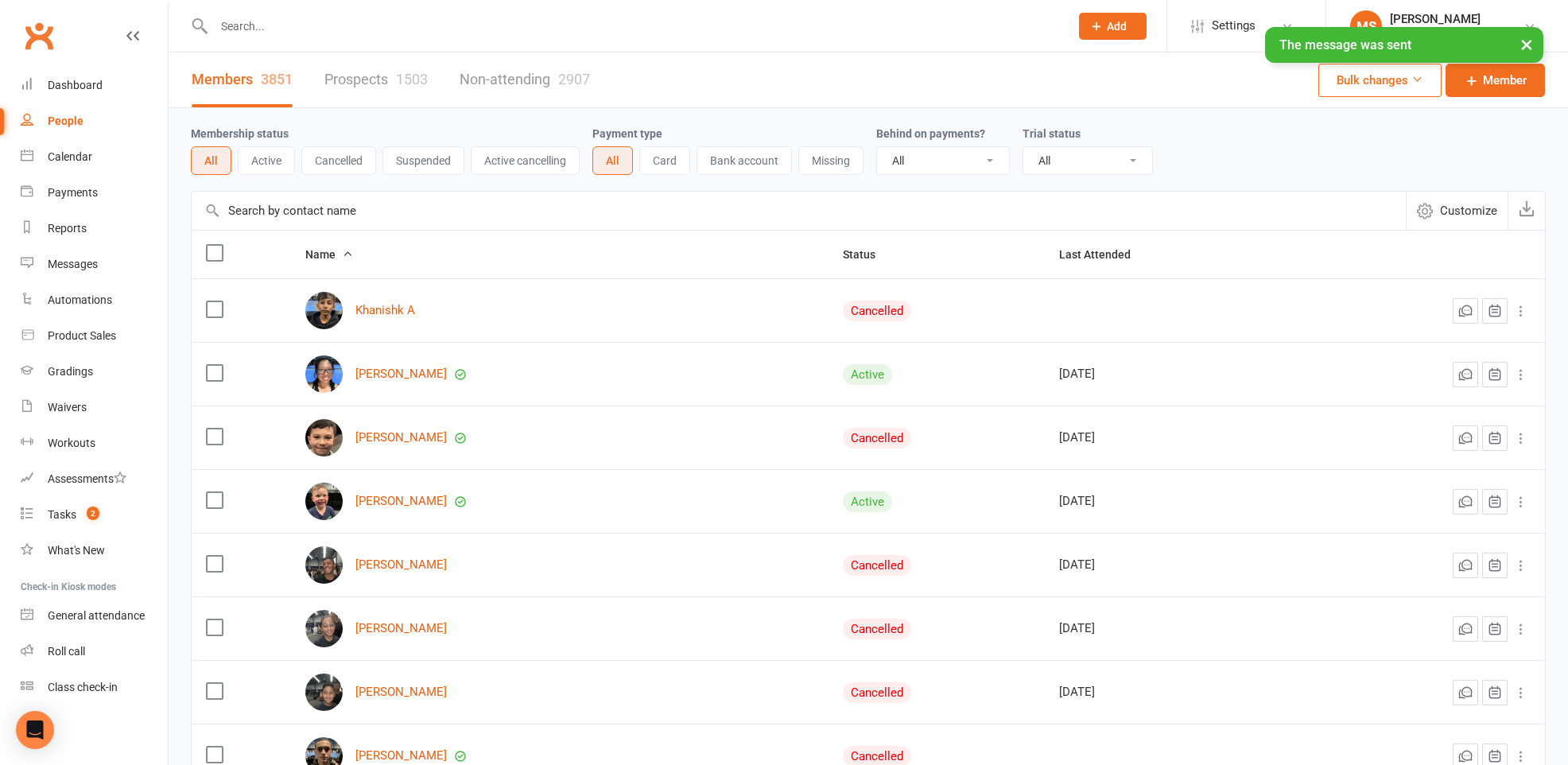
click at [348, 76] on link "Prospects 1503" at bounding box center [375, 79] width 104 height 55
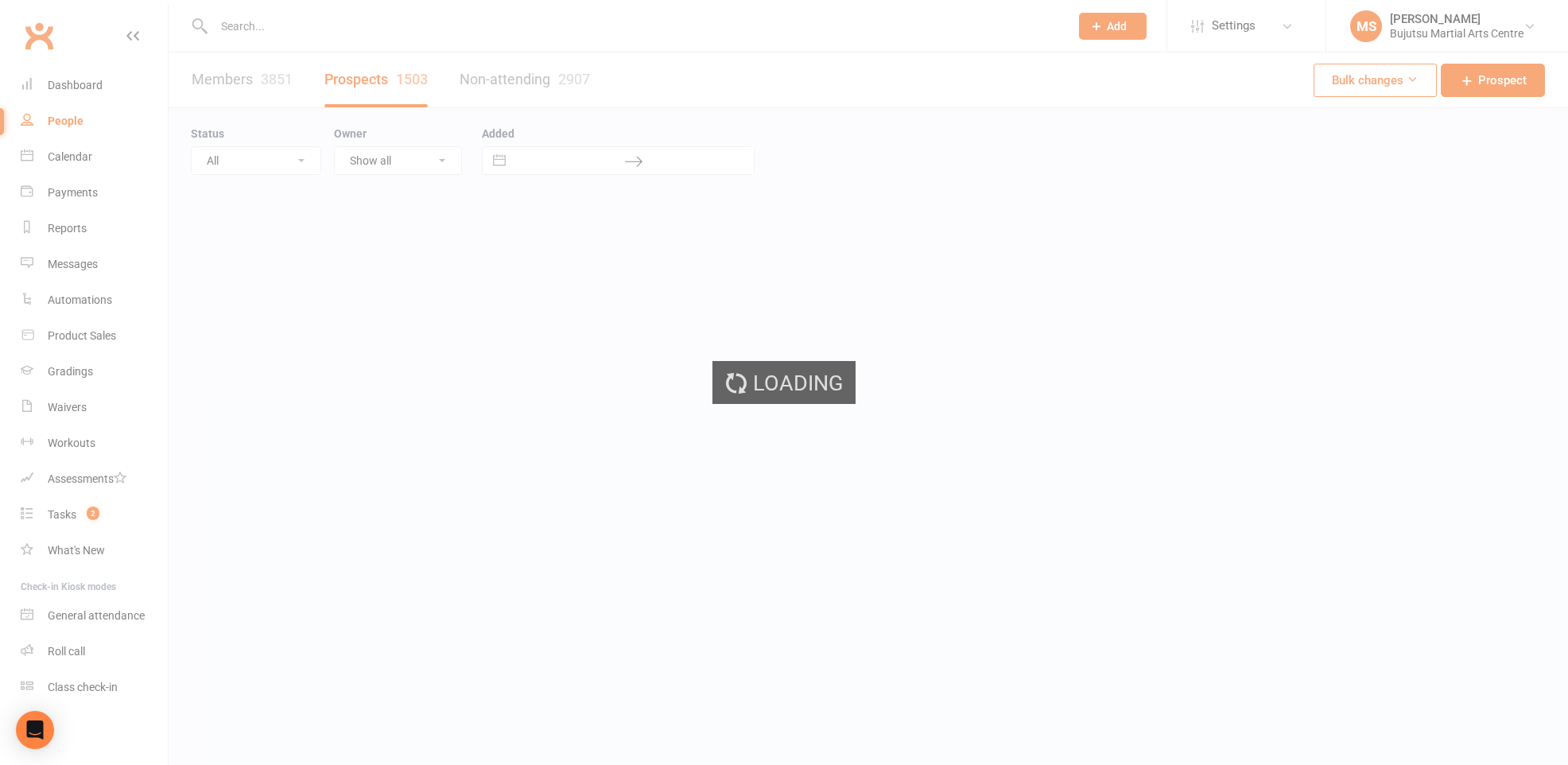
select select "100"
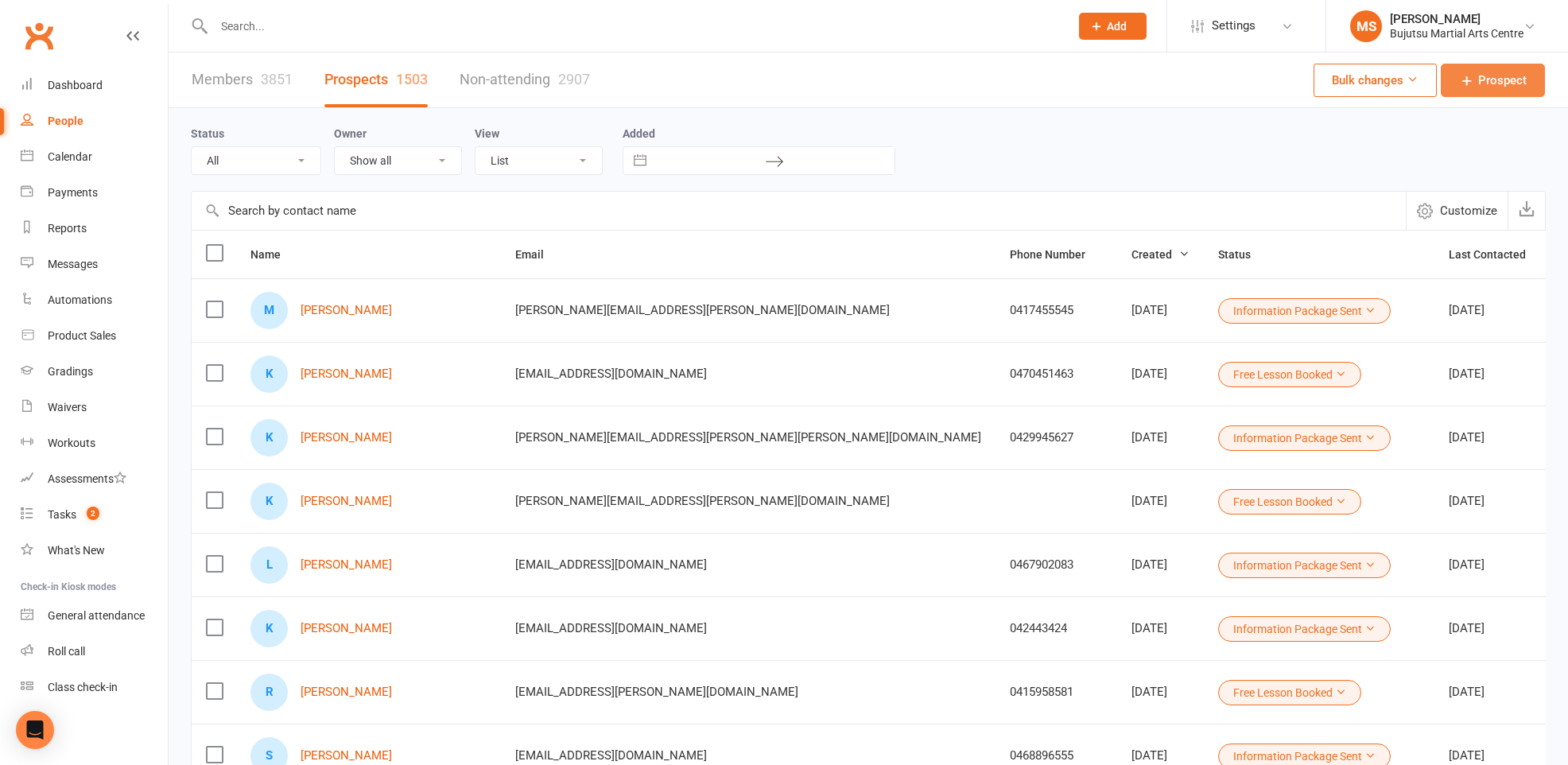
click at [1490, 85] on span "Prospect" at bounding box center [1503, 80] width 49 height 19
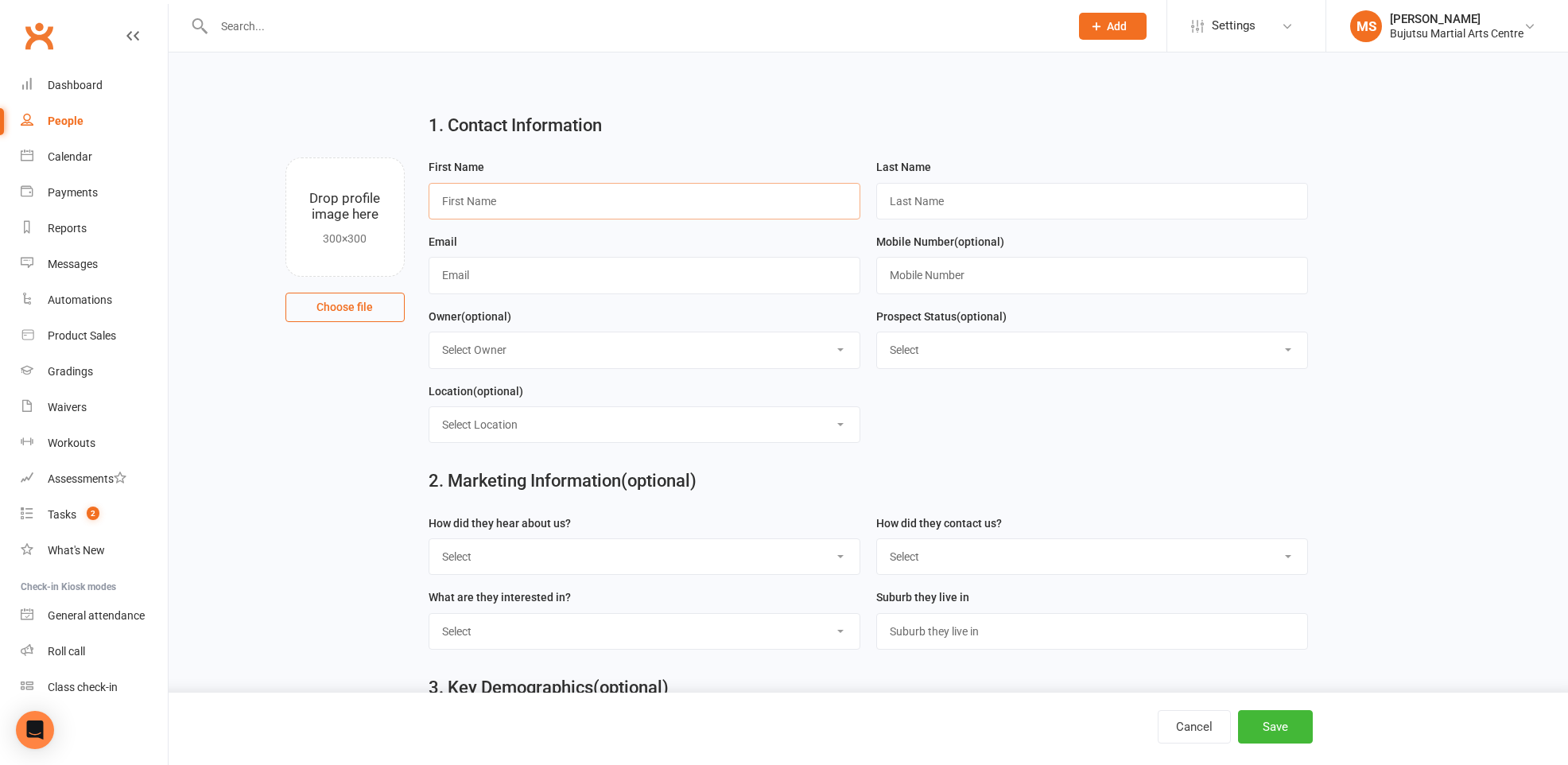
click at [513, 204] on input "text" at bounding box center [645, 201] width 432 height 37
type input "Izzabella"
type input "[PERSON_NAME]"
click at [926, 273] on input "text" at bounding box center [1092, 275] width 432 height 37
paste input "0499000933"
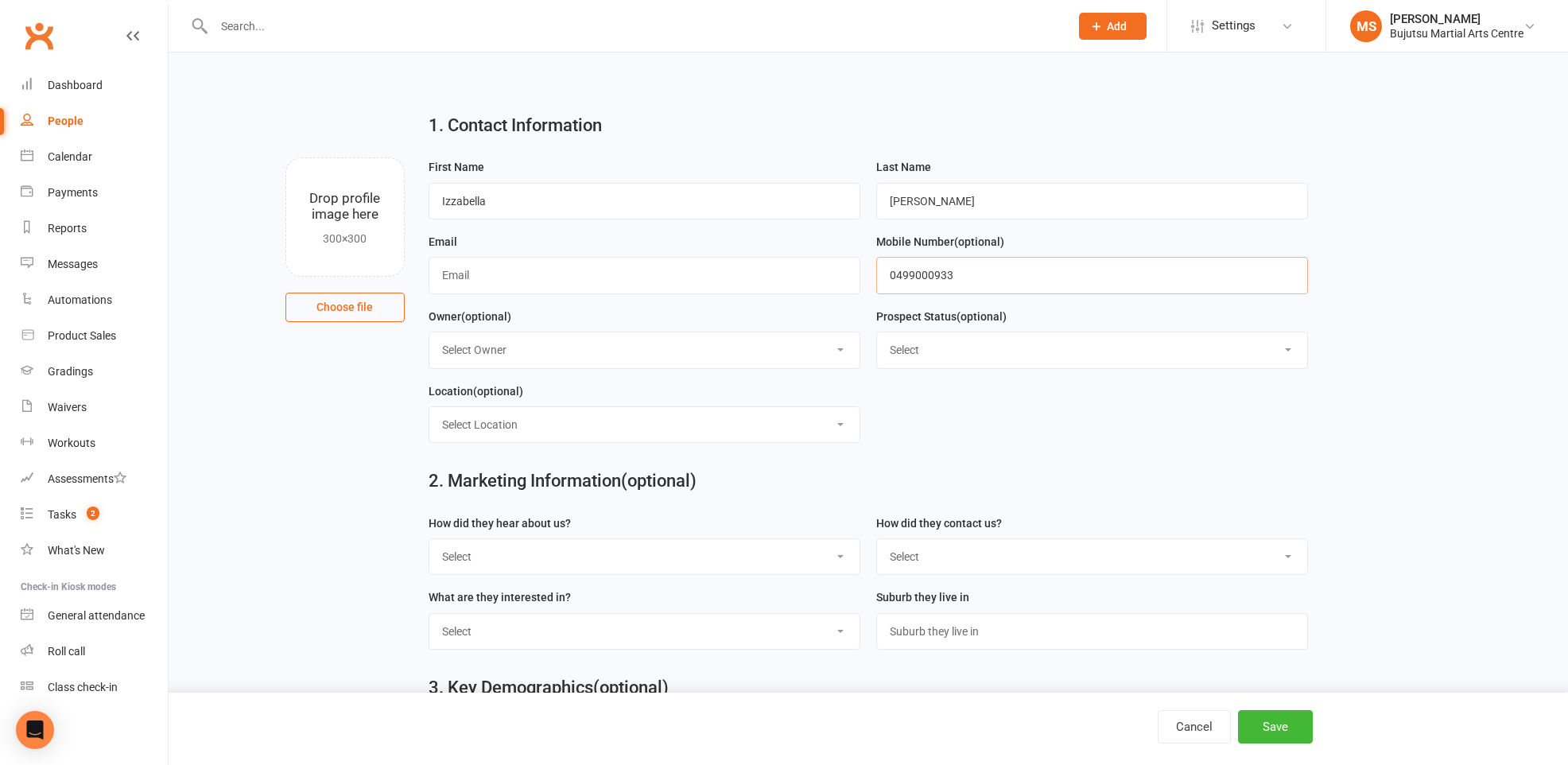
type input "0499000933"
click at [629, 277] on input "text" at bounding box center [645, 275] width 432 height 37
paste input "mailto:[EMAIL_ADDRESS][DOMAIN_NAME]"
drag, startPoint x: 477, startPoint y: 274, endPoint x: 481, endPoint y: 328, distance: 54.1
click at [477, 276] on input "mailto:[EMAIL_ADDRESS][DOMAIN_NAME]" at bounding box center [645, 275] width 432 height 37
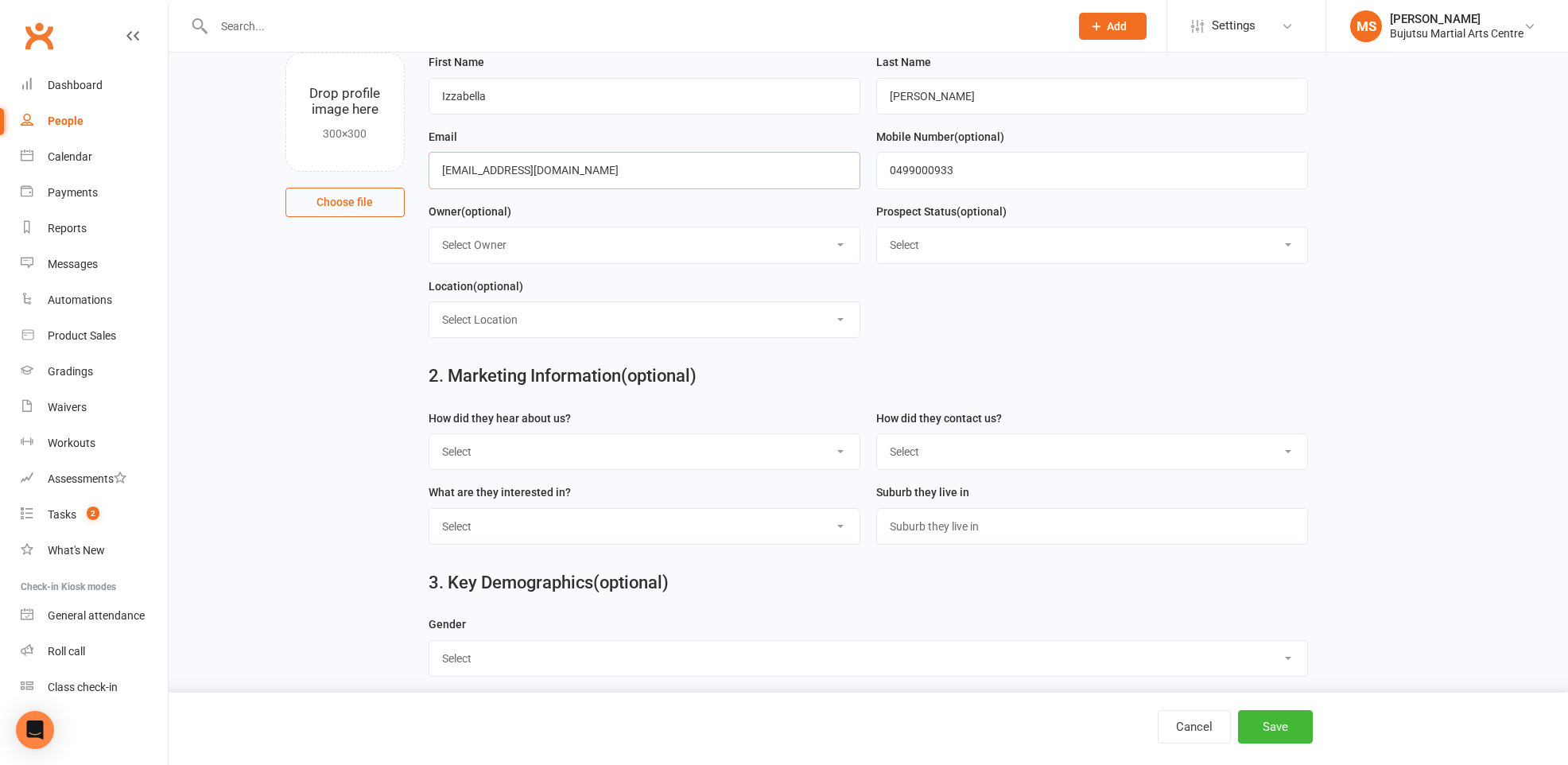
scroll to position [114, 0]
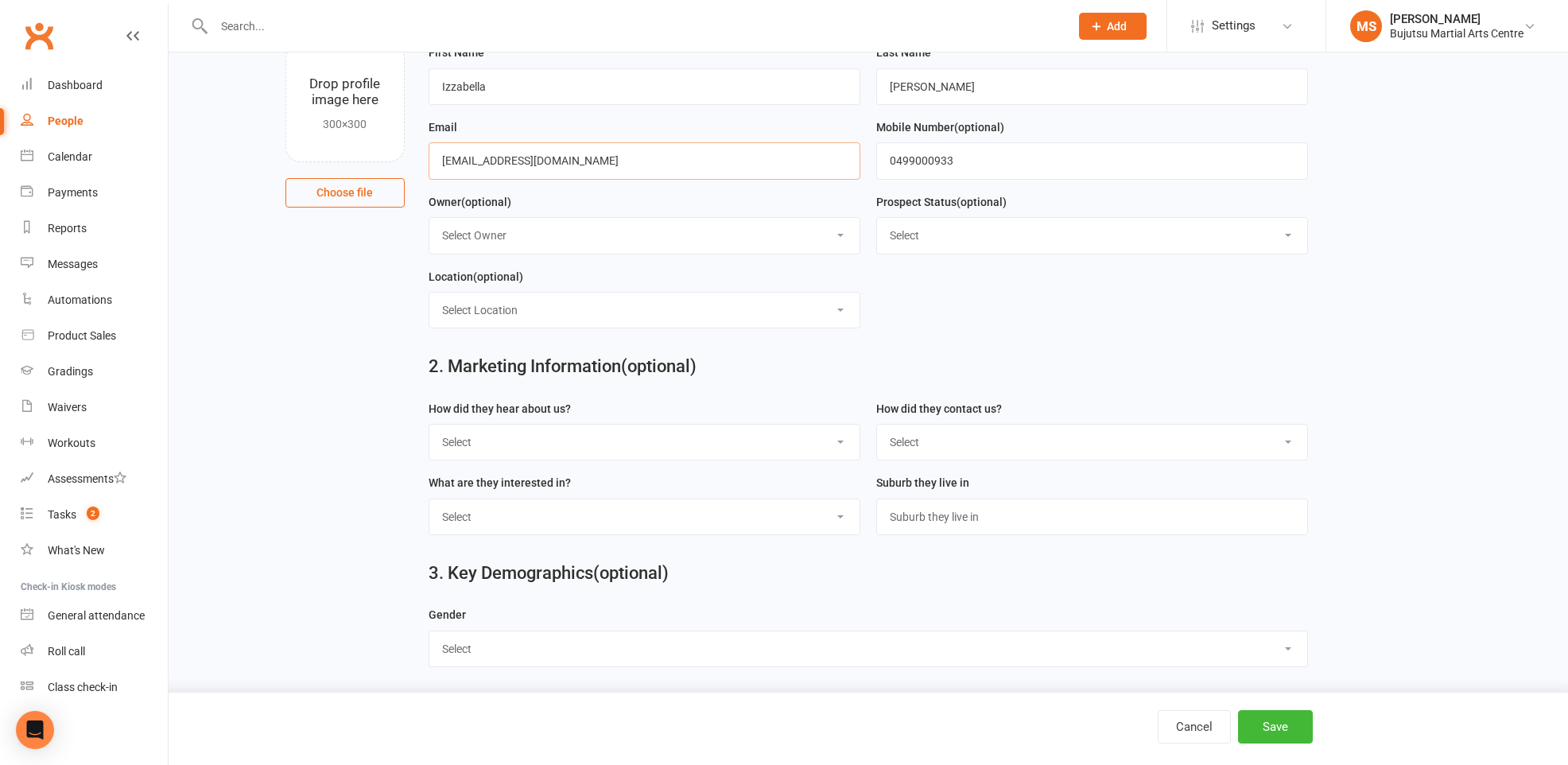
type input "[EMAIL_ADDRESS][DOMAIN_NAME]"
click at [490, 444] on select "Select Google Other Social Media Through A Friend Walk by Referred" at bounding box center [645, 442] width 430 height 35
select select "Google"
click at [943, 443] on select "Select Phone Email In-Facility Social Media Website Chat" at bounding box center [1092, 442] width 430 height 35
select select "Email"
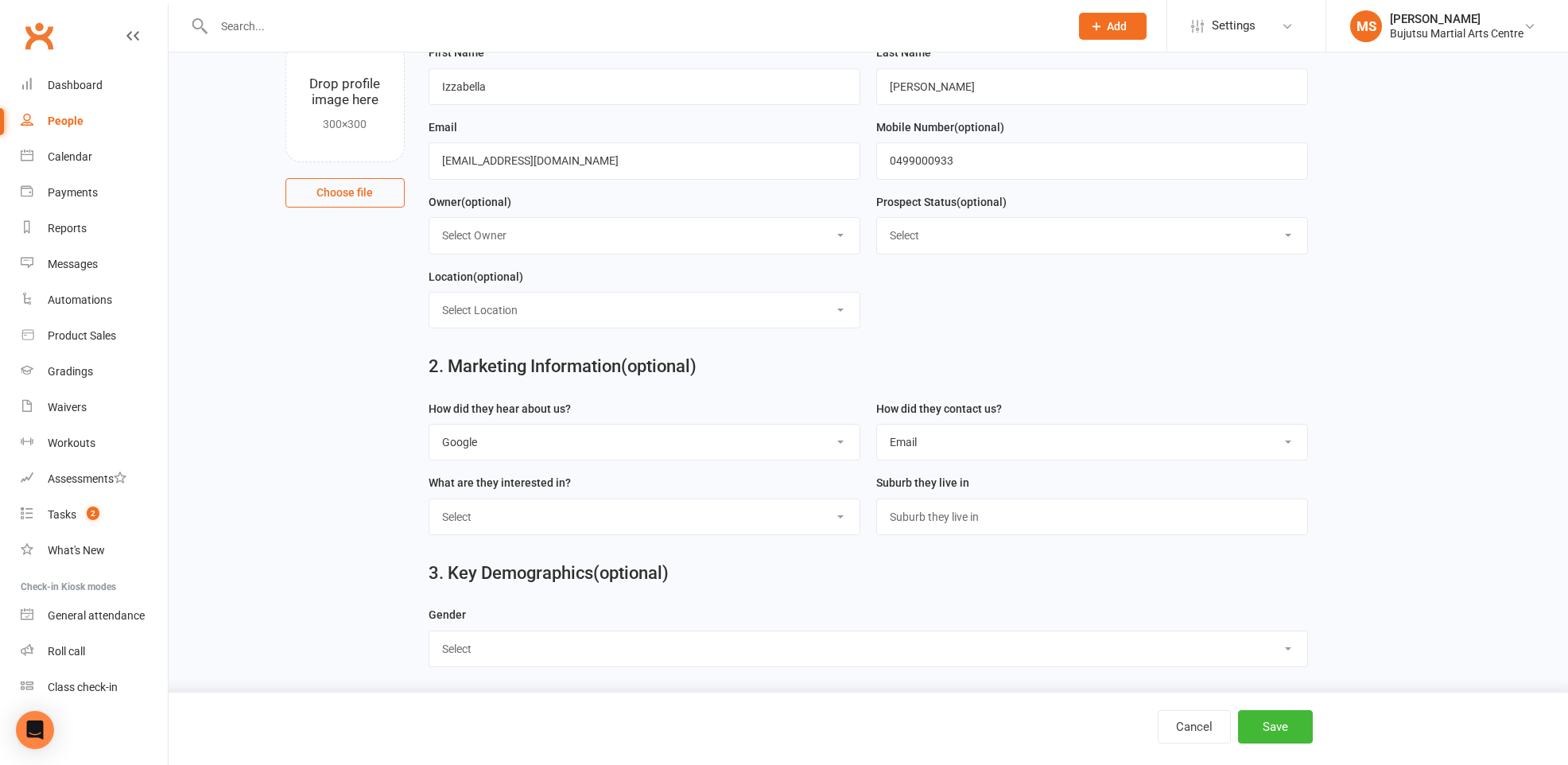
click at [497, 517] on select "Select BJJ Boxing Gym Iaido Jodo Karate Karate for Toddlers Kobudo Kids BJJ Kid…" at bounding box center [645, 517] width 430 height 35
select select "Muay Thai"
click at [639, 650] on select "Select [DEMOGRAPHIC_DATA] [DEMOGRAPHIC_DATA]" at bounding box center [868, 649] width 878 height 35
select select "[DEMOGRAPHIC_DATA]"
click at [1285, 729] on button "Save" at bounding box center [1275, 727] width 75 height 33
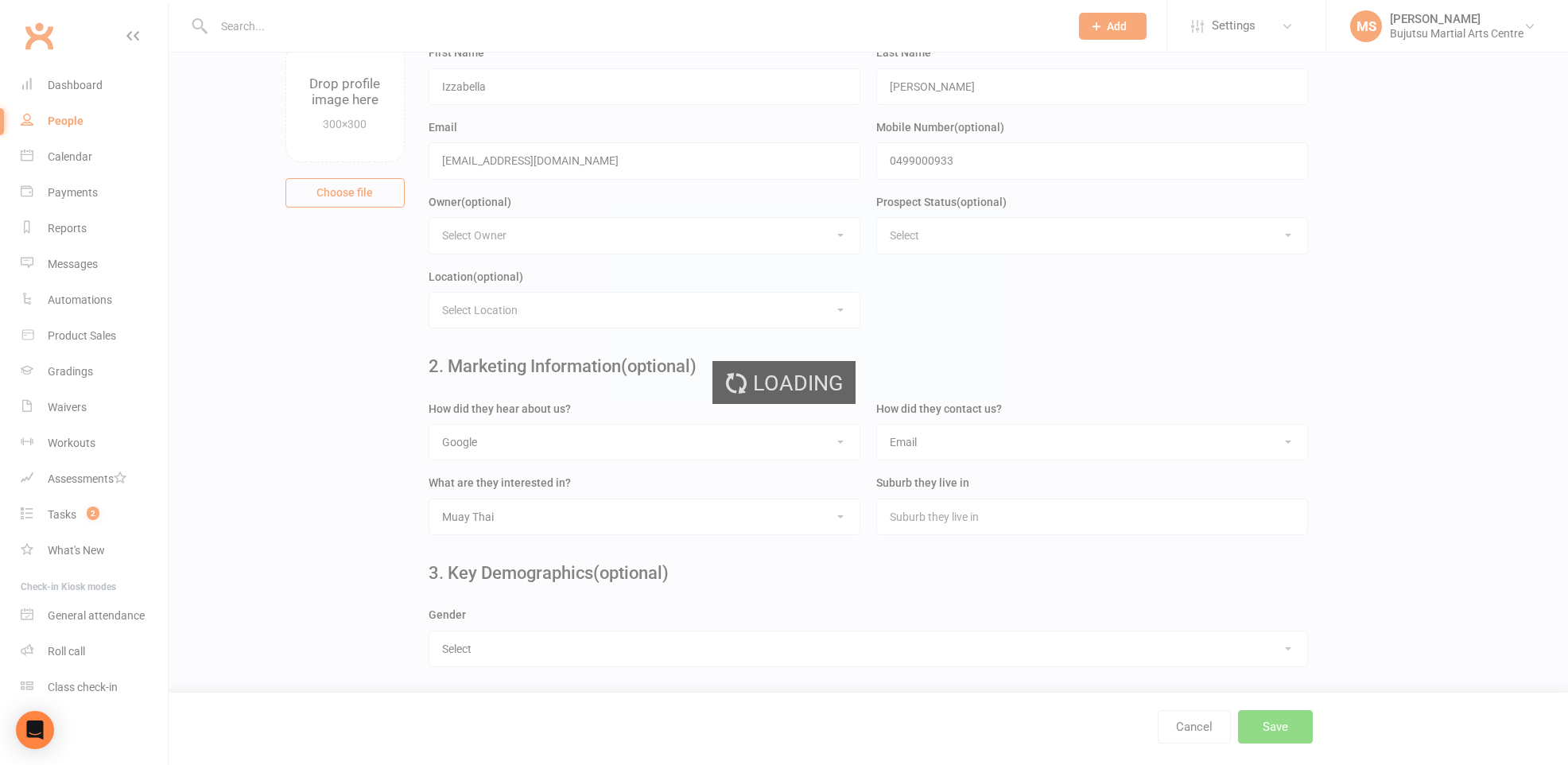
scroll to position [0, 0]
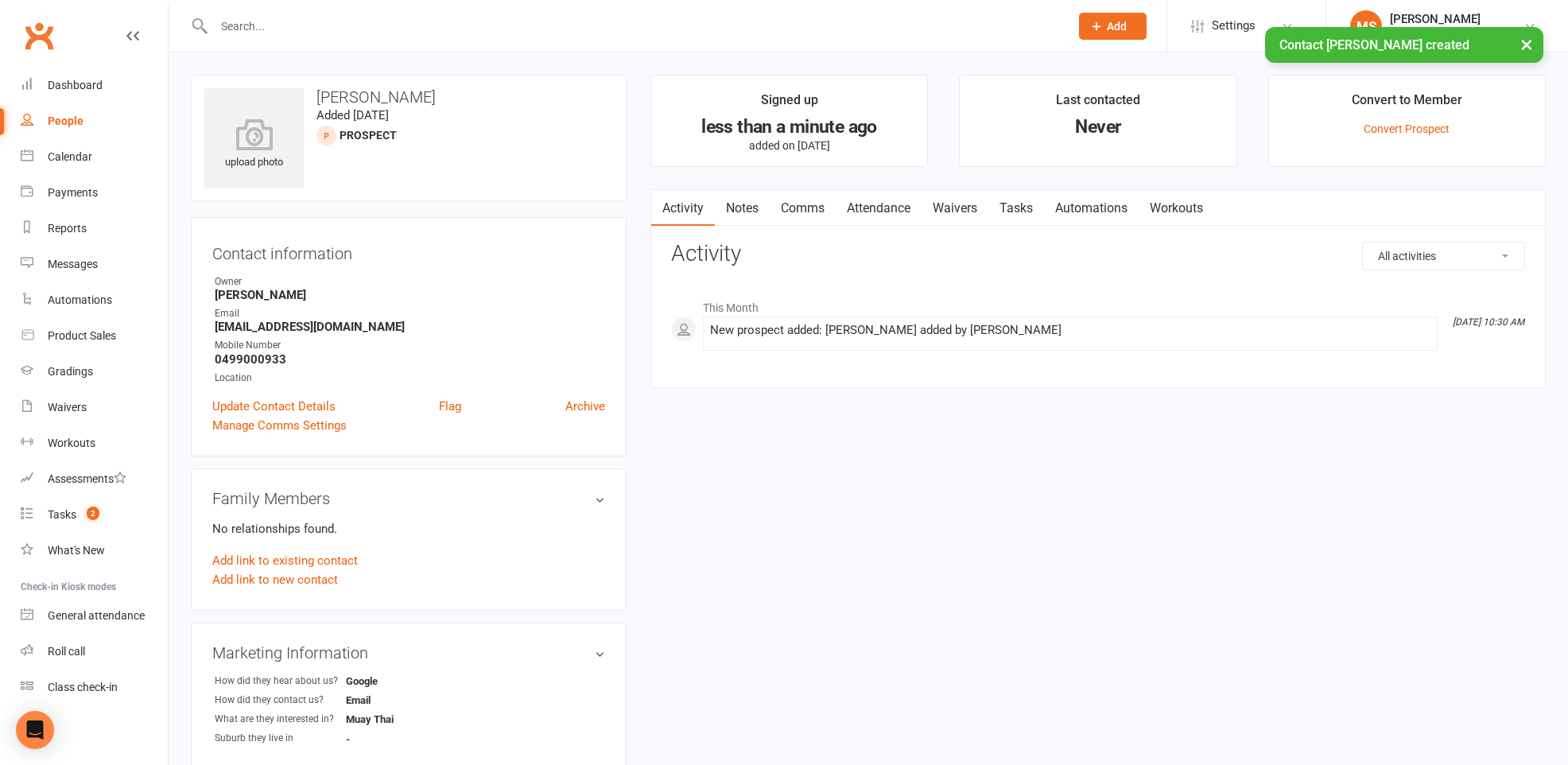
click at [803, 211] on link "Comms" at bounding box center [803, 208] width 66 height 37
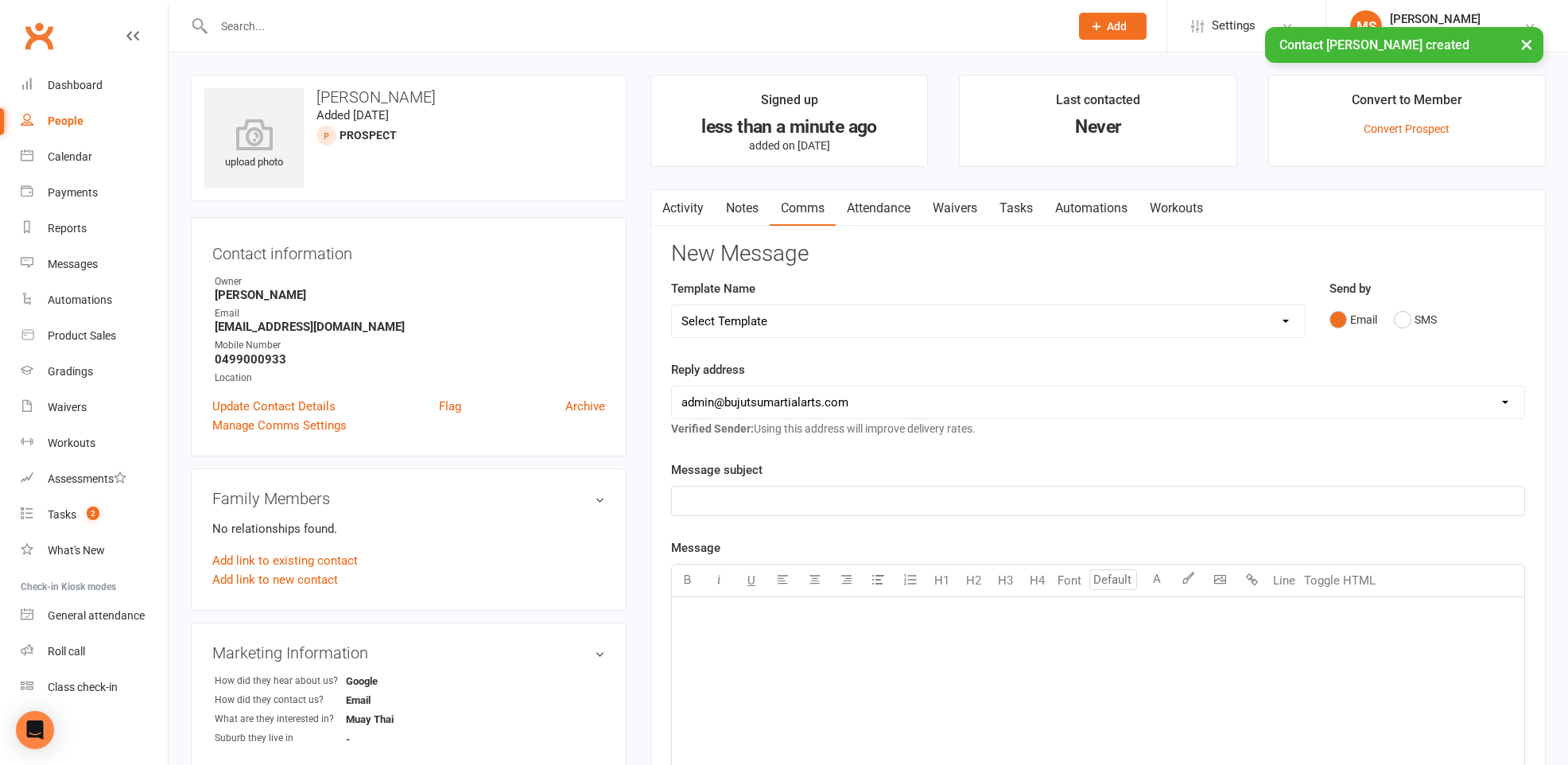
click at [785, 327] on select "Select Template [Email] Buddy Week [Email] Japan Karate Association Grading Adu…" at bounding box center [988, 322] width 633 height 32
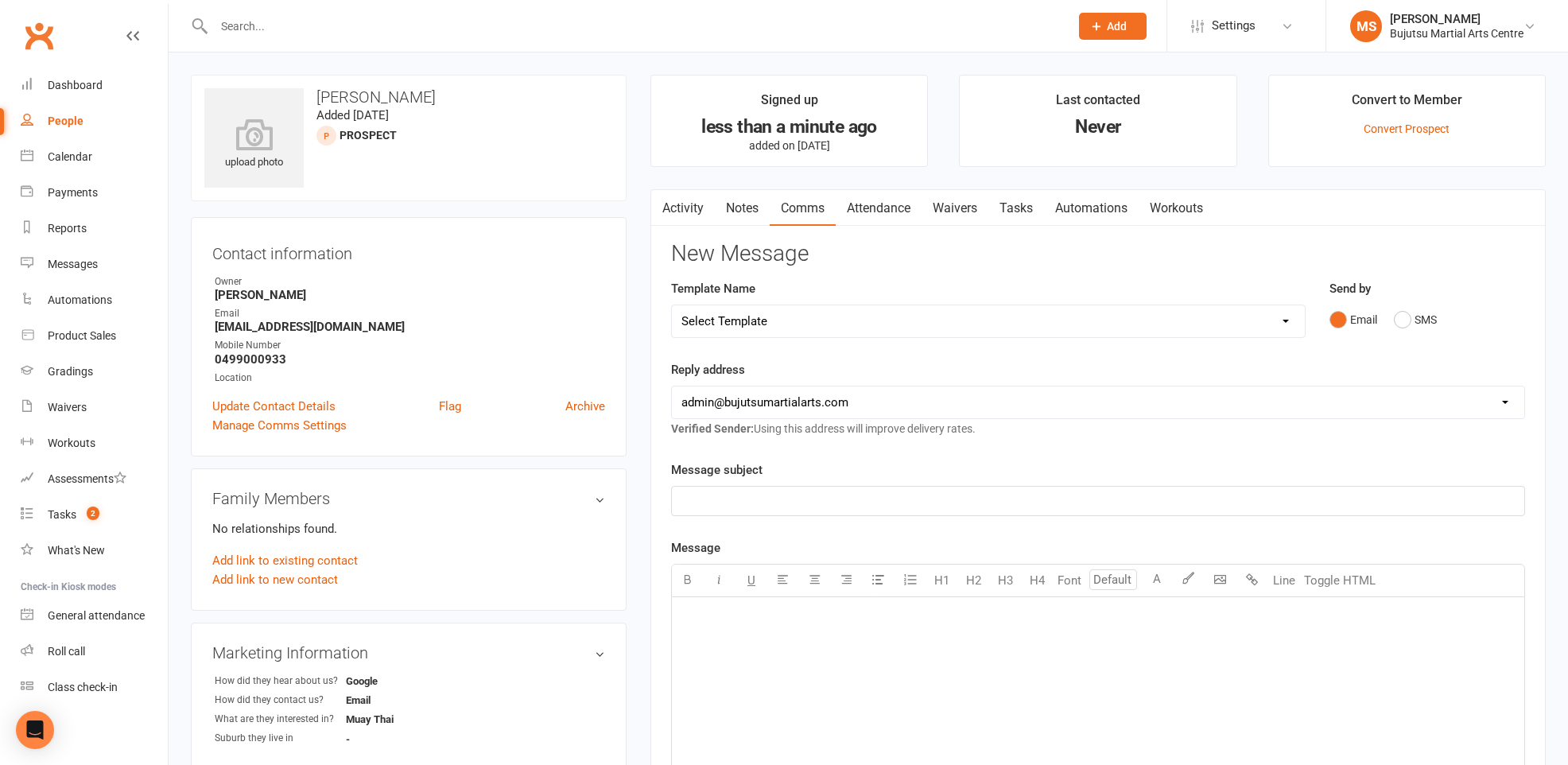
select select "22"
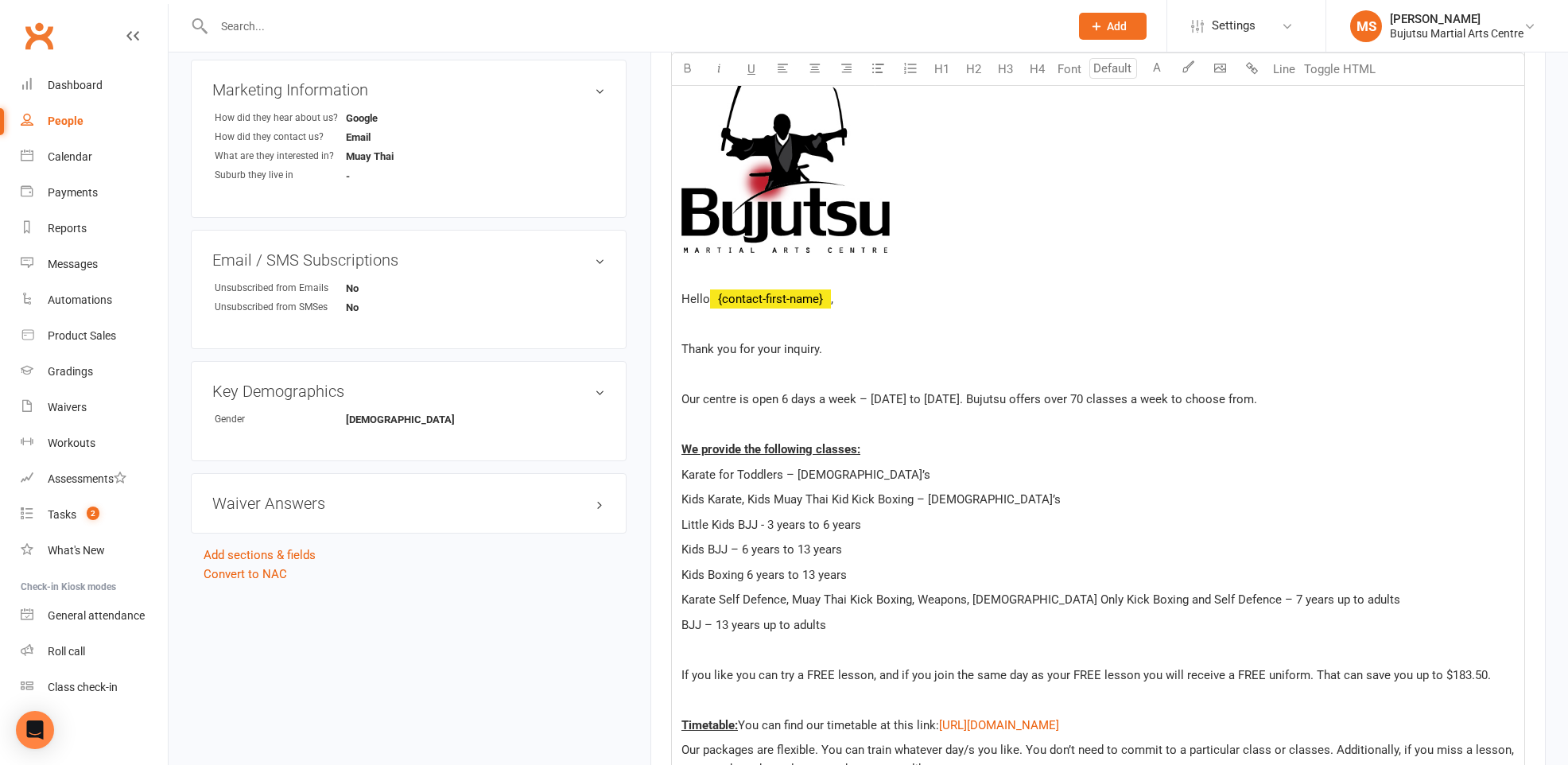
scroll to position [563, 0]
click at [690, 415] on p at bounding box center [1098, 424] width 834 height 19
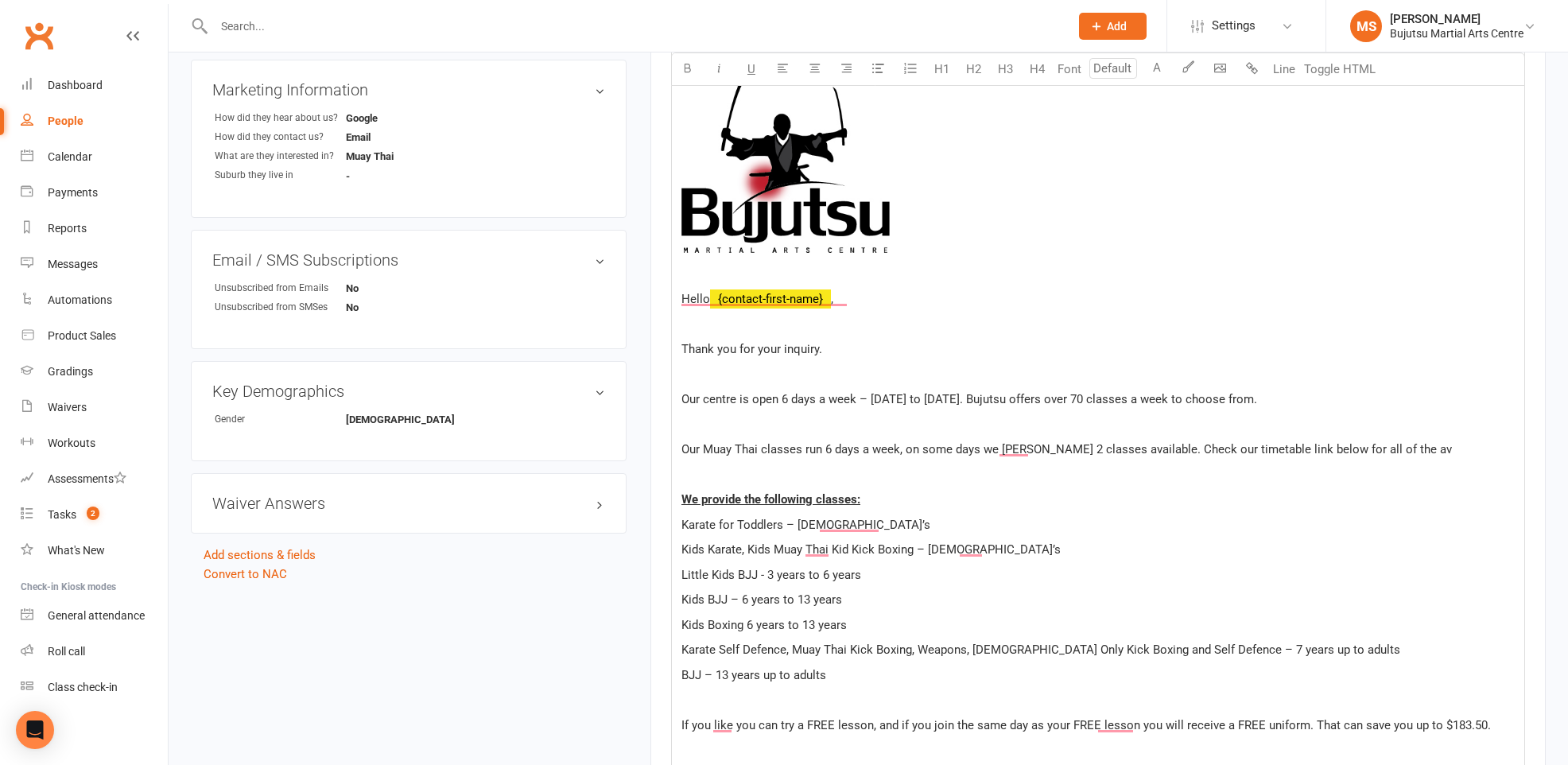
drag, startPoint x: 1394, startPoint y: 445, endPoint x: 1413, endPoint y: 483, distance: 42.5
click at [1396, 450] on p "Our Muay Thai classes run 6 days a week, on some days we [PERSON_NAME] 2 classe…" at bounding box center [1098, 450] width 834 height 19
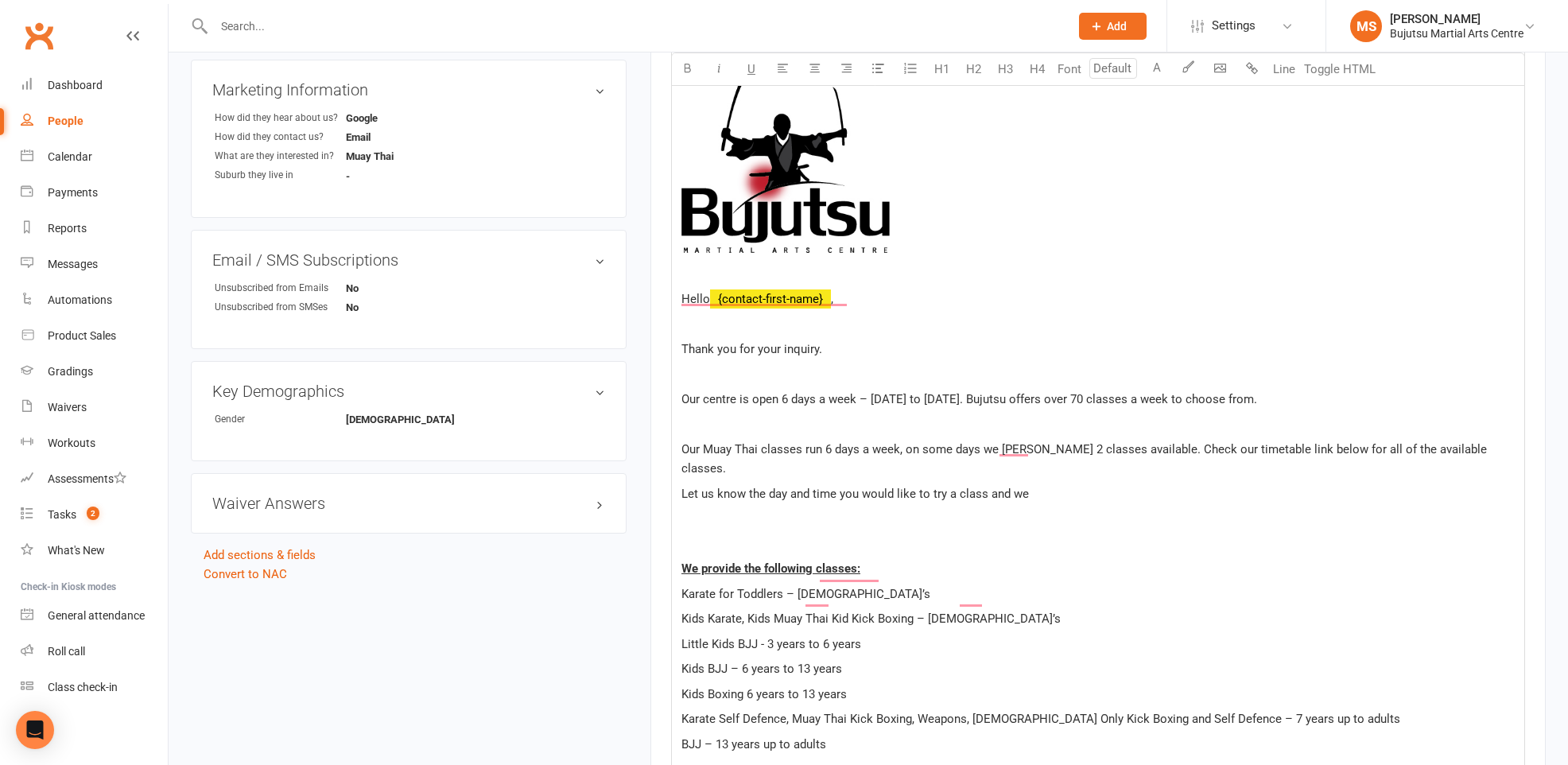
scroll to position [564, 0]
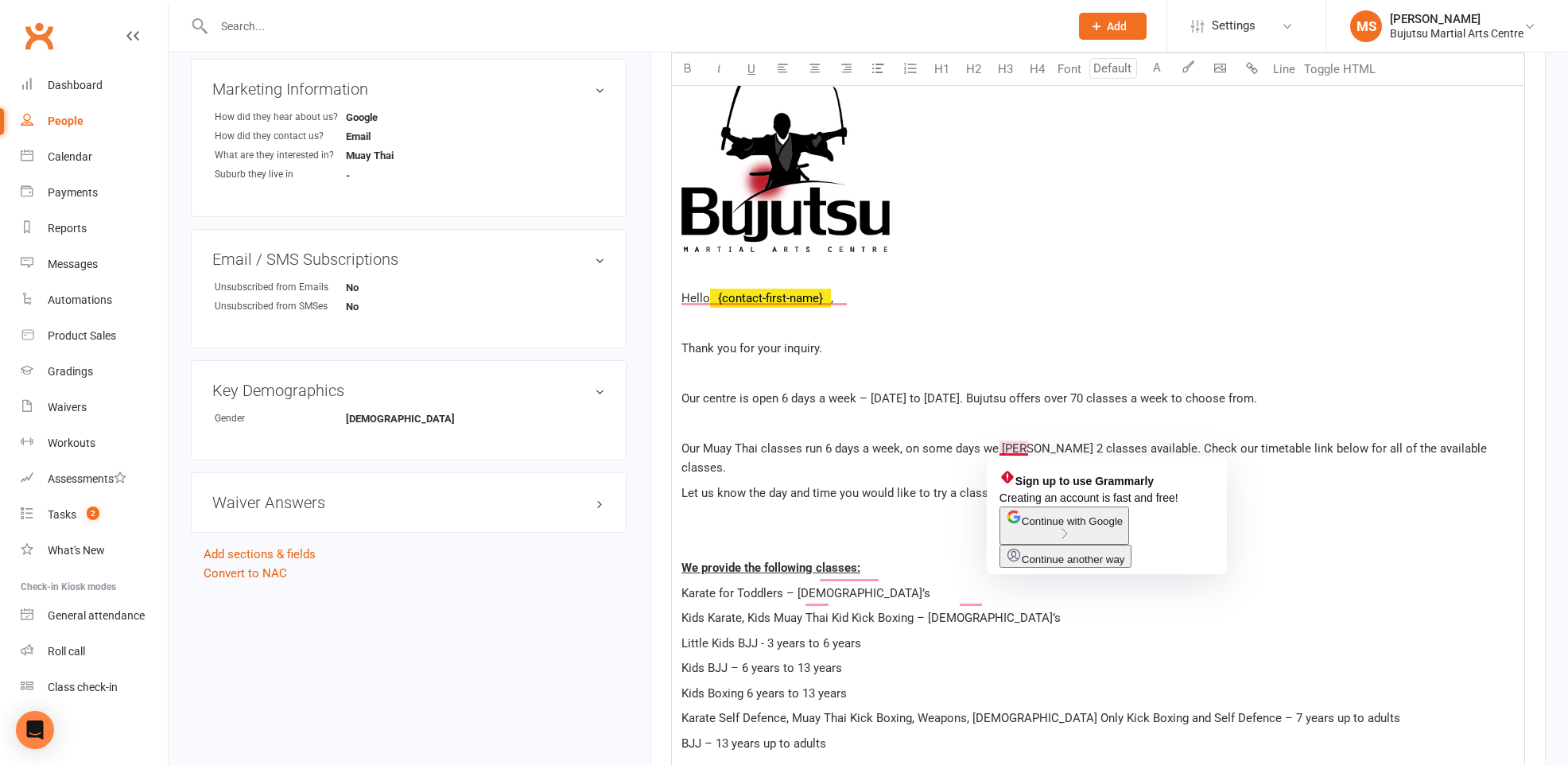
drag, startPoint x: 1024, startPoint y: 443, endPoint x: 1024, endPoint y: 480, distance: 37.0
click at [1024, 445] on span "Our Muay Thai classes run 6 days a week, on some days we [PERSON_NAME] 2 classe…" at bounding box center [1085, 458] width 808 height 33
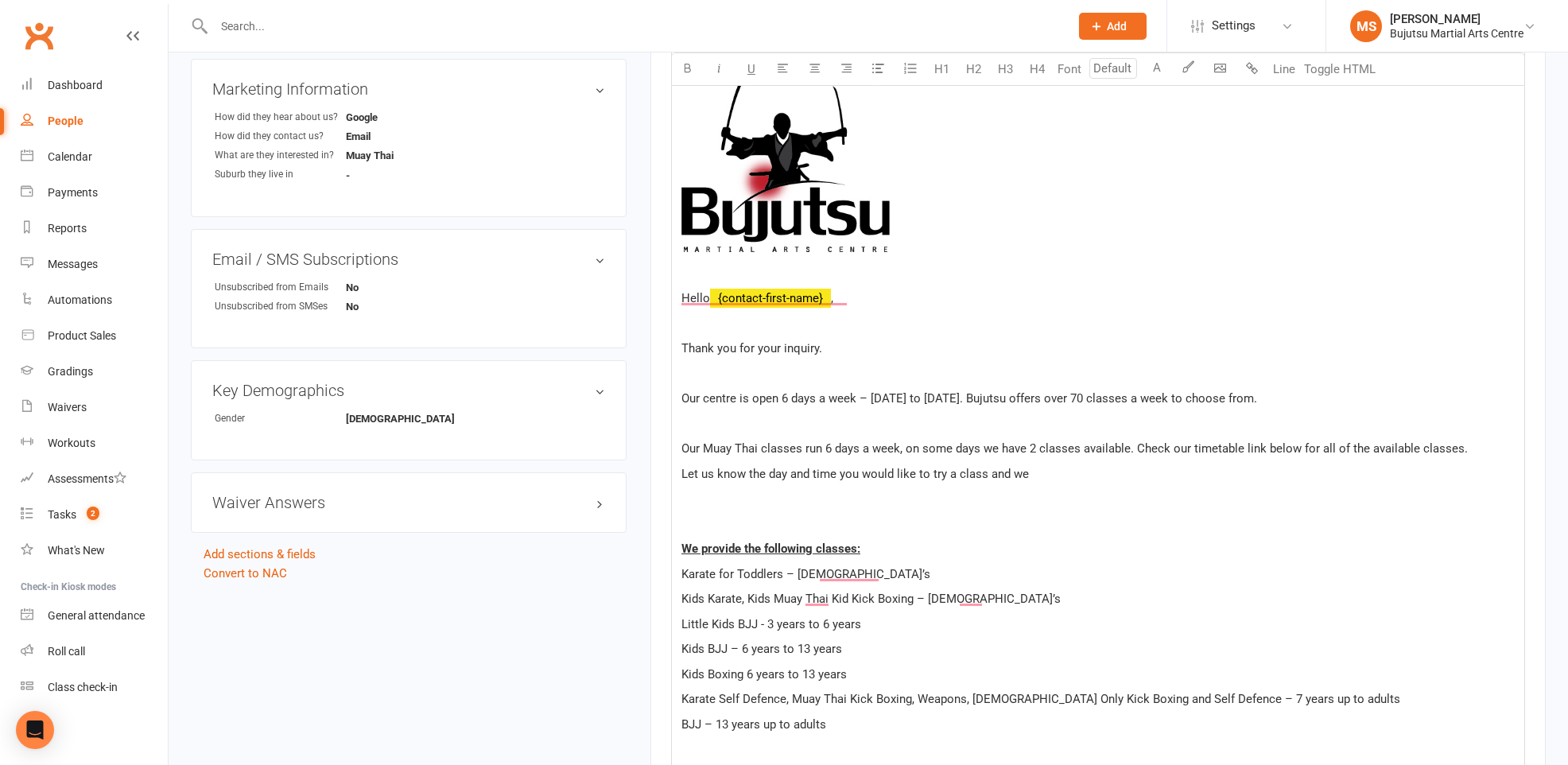
click at [956, 476] on span "Let us know the day and time you would like to try a class and we" at bounding box center [855, 474] width 348 height 14
drag, startPoint x: 1057, startPoint y: 460, endPoint x: 1063, endPoint y: 466, distance: 8.5
click at [1064, 470] on p "Let us know the day and time you would like to try a free class and we" at bounding box center [1098, 474] width 834 height 19
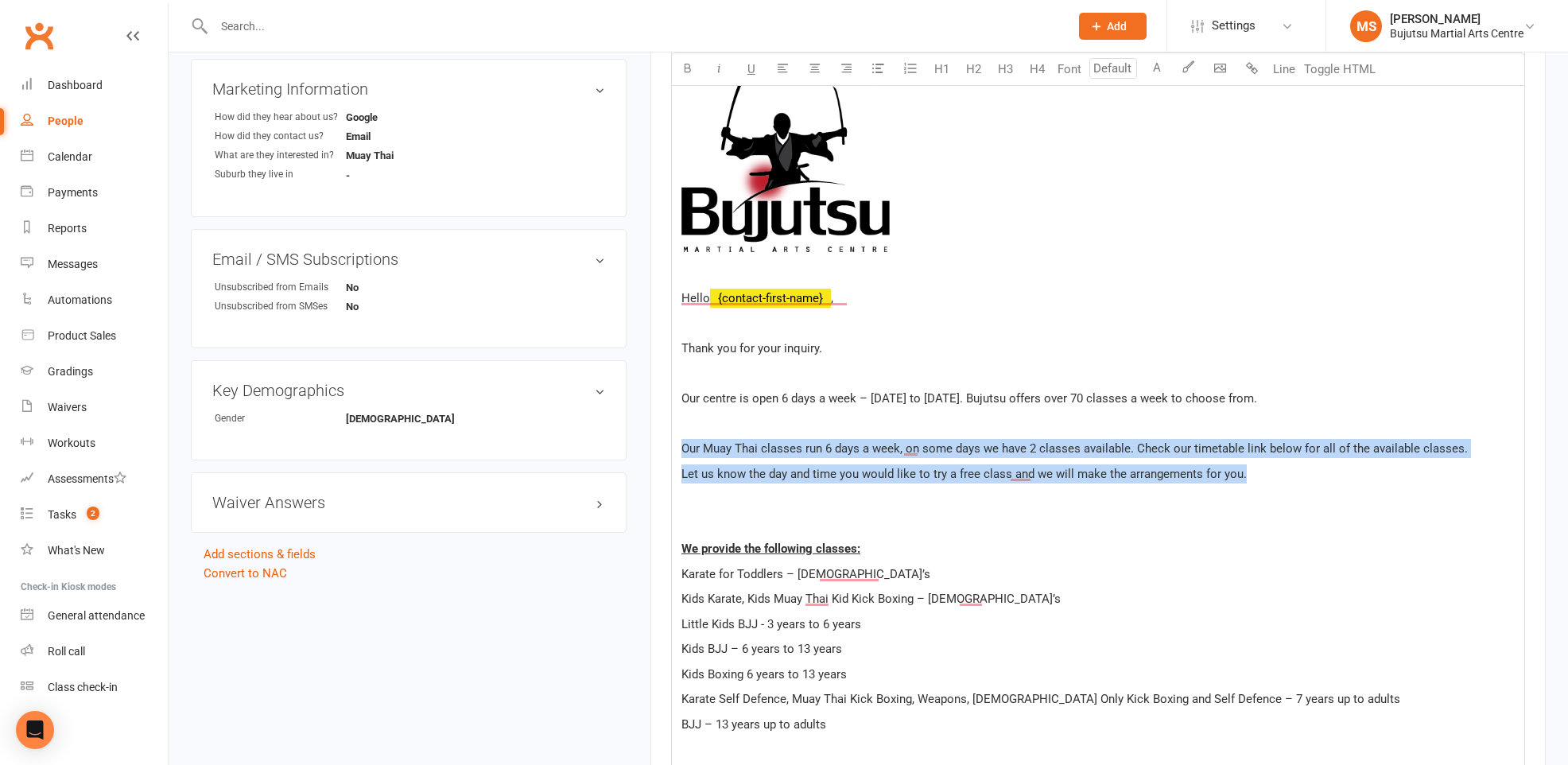
drag, startPoint x: 1125, startPoint y: 472, endPoint x: 666, endPoint y: 420, distance: 461.9
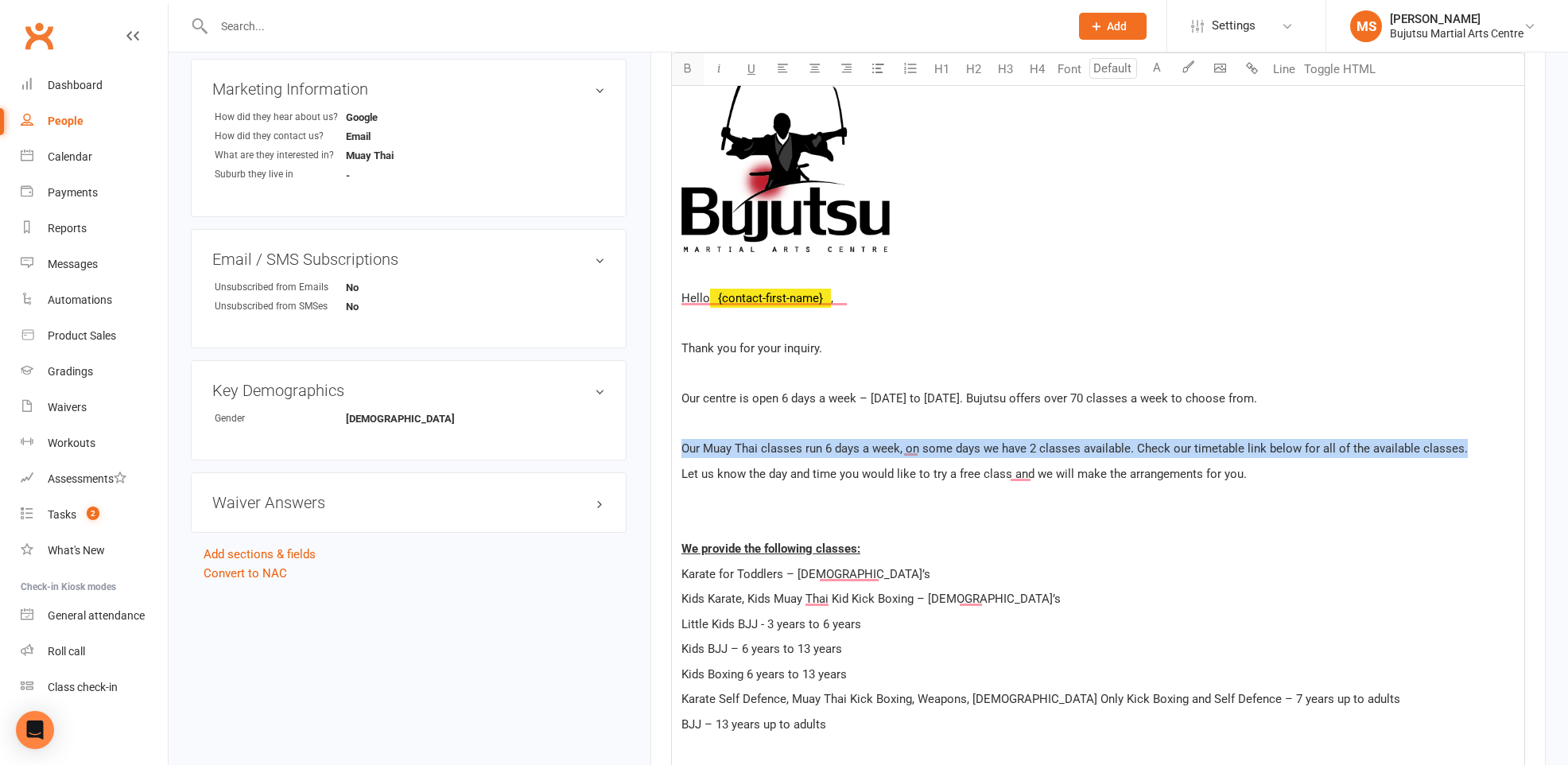
drag, startPoint x: 694, startPoint y: 61, endPoint x: 697, endPoint y: 71, distance: 10.4
click at [694, 61] on button "button" at bounding box center [687, 69] width 32 height 32
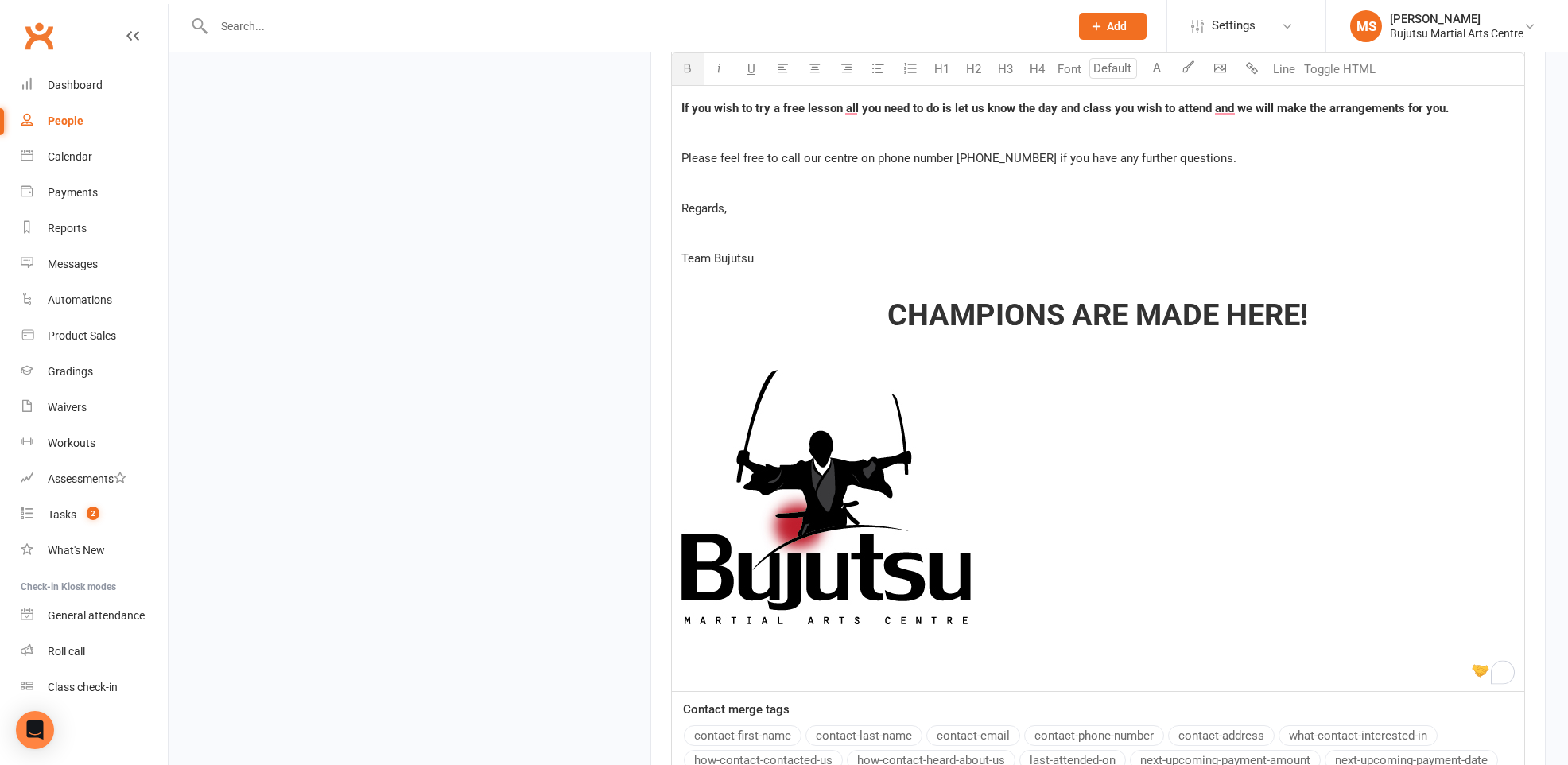
scroll to position [1930, 0]
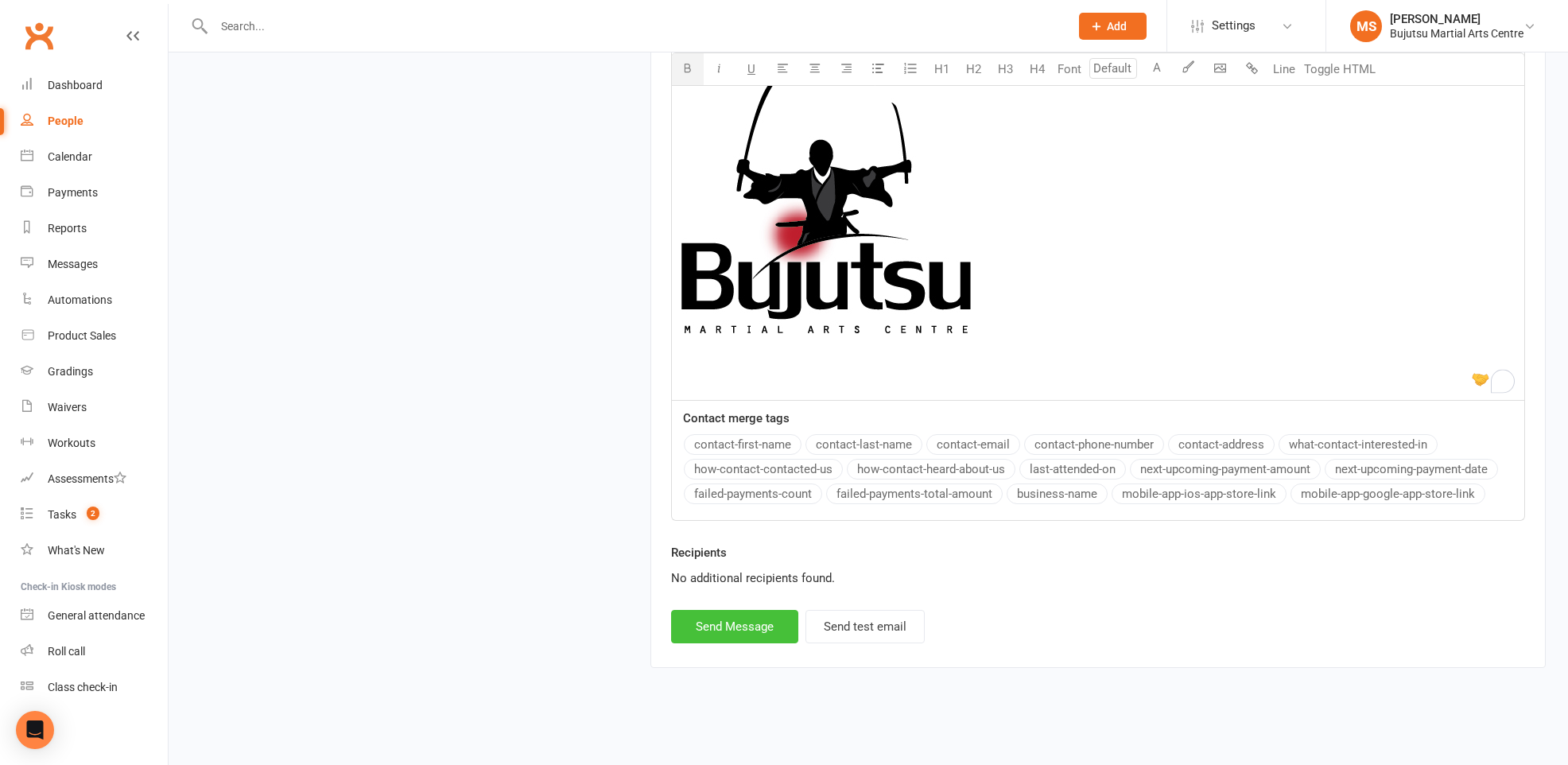
click at [748, 623] on button "Send Message" at bounding box center [734, 626] width 127 height 33
select select
